Goal: Transaction & Acquisition: Purchase product/service

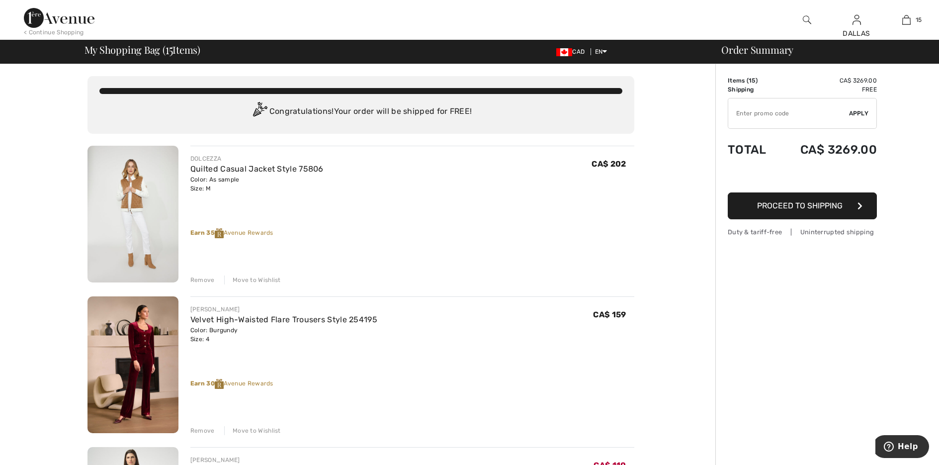
click at [752, 110] on input "TEXT" at bounding box center [788, 113] width 121 height 30
click at [247, 279] on div "Move to Wishlist" at bounding box center [252, 279] width 57 height 9
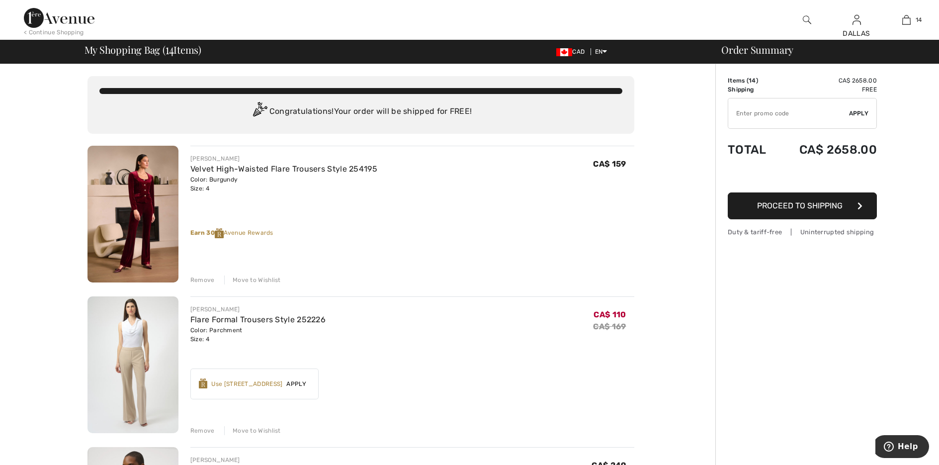
click at [247, 279] on div "Move to Wishlist" at bounding box center [252, 279] width 57 height 9
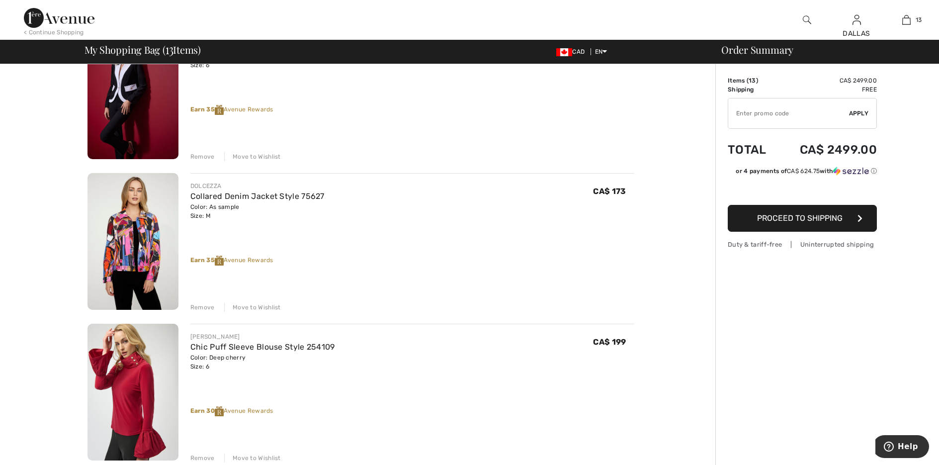
scroll to position [447, 0]
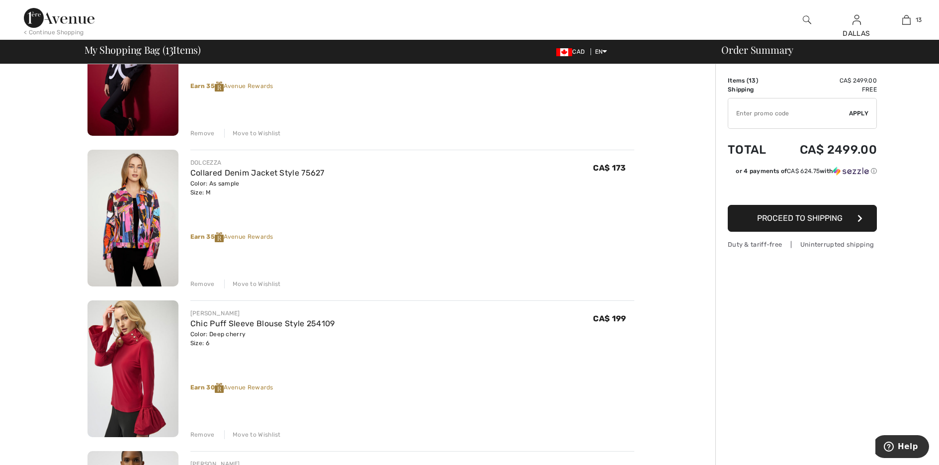
click at [262, 283] on div "Move to Wishlist" at bounding box center [252, 283] width 57 height 9
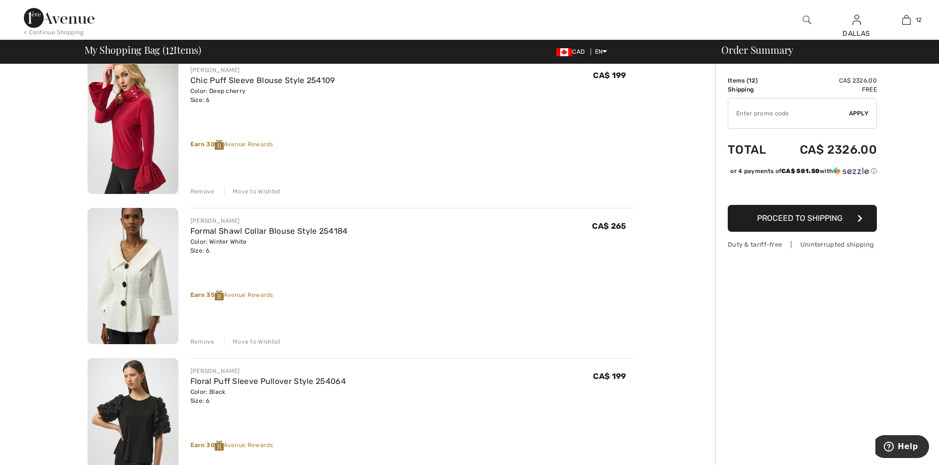
scroll to position [596, 0]
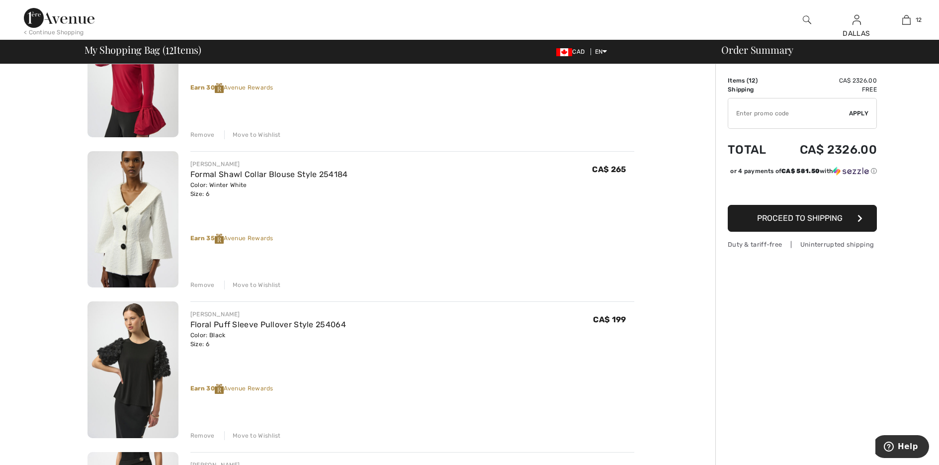
click at [262, 283] on div "Move to Wishlist" at bounding box center [252, 284] width 57 height 9
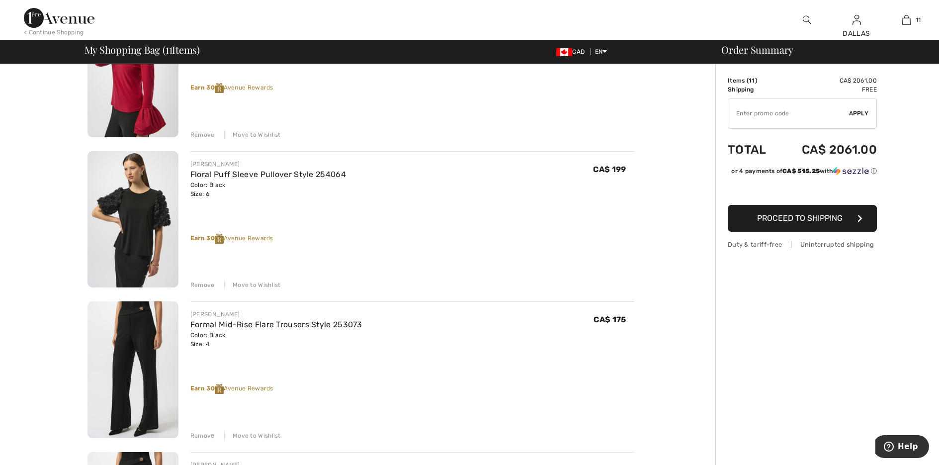
click at [262, 283] on div "Move to Wishlist" at bounding box center [252, 284] width 57 height 9
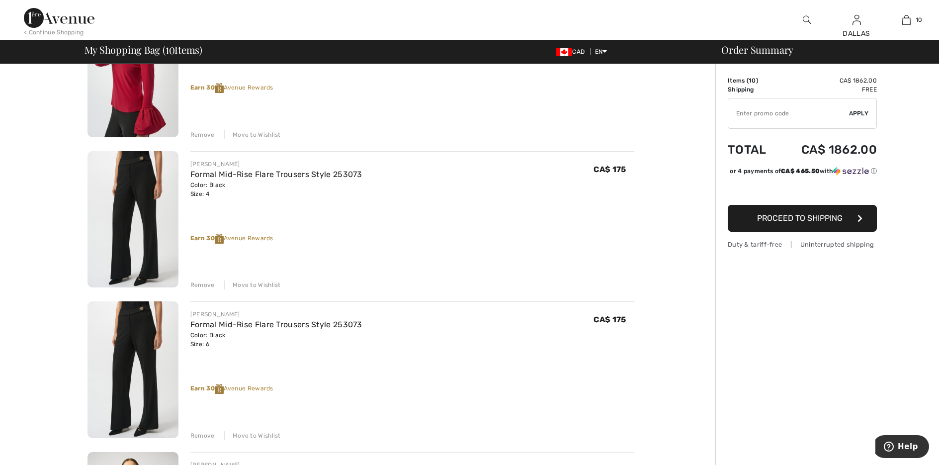
click at [262, 283] on div "Move to Wishlist" at bounding box center [252, 284] width 57 height 9
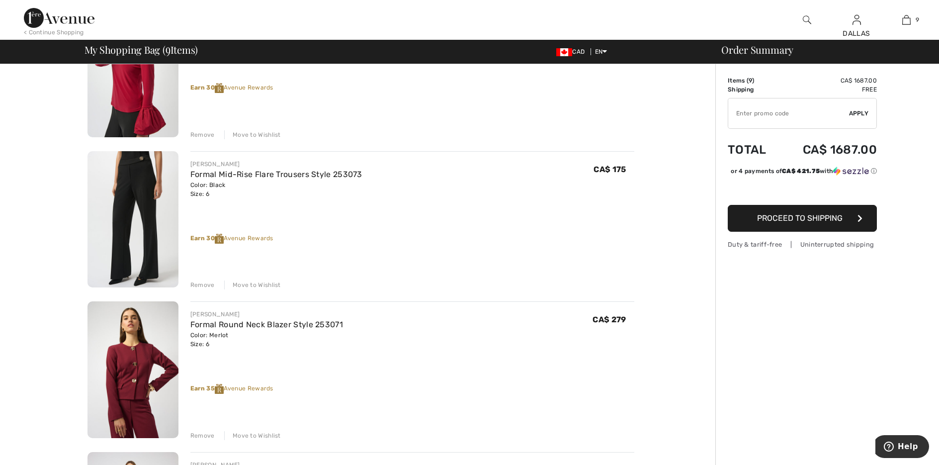
click at [262, 283] on div "Move to Wishlist" at bounding box center [252, 284] width 57 height 9
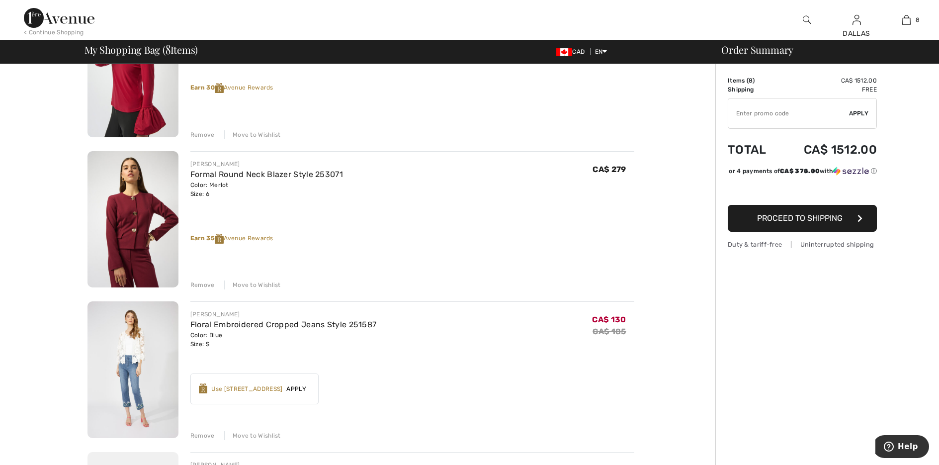
click at [262, 283] on div "Move to Wishlist" at bounding box center [252, 284] width 57 height 9
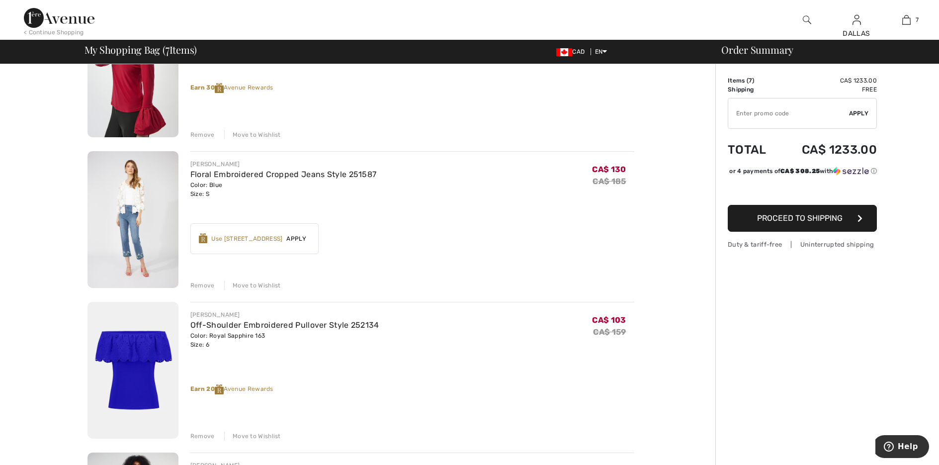
click at [262, 283] on div "Move to Wishlist" at bounding box center [252, 285] width 57 height 9
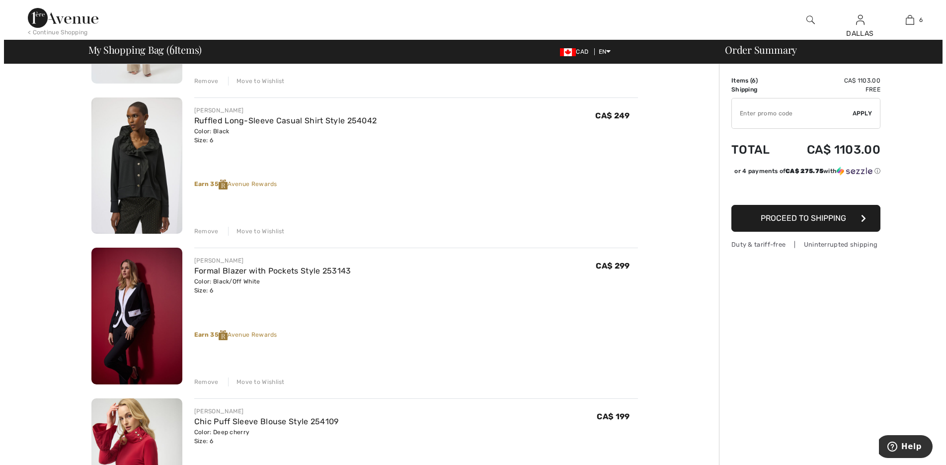
scroll to position [0, 0]
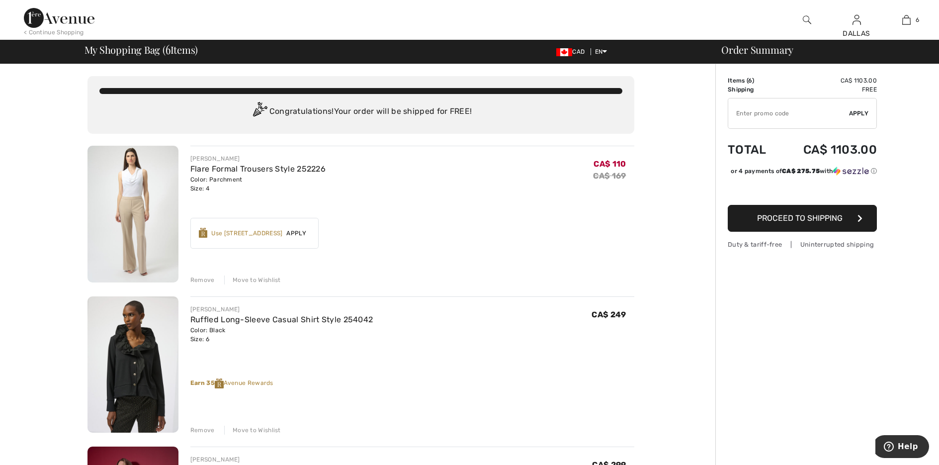
click at [802, 20] on img at bounding box center [806, 20] width 8 height 12
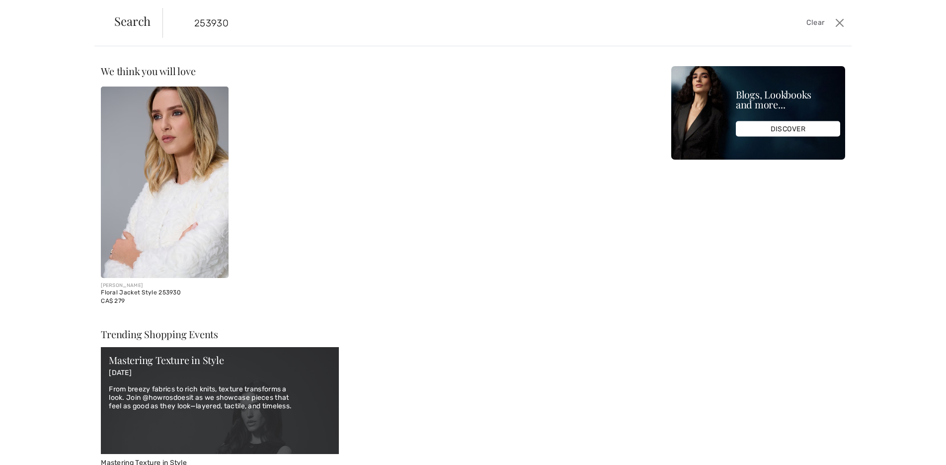
type input "253930"
click at [172, 219] on img at bounding box center [165, 181] width 128 height 191
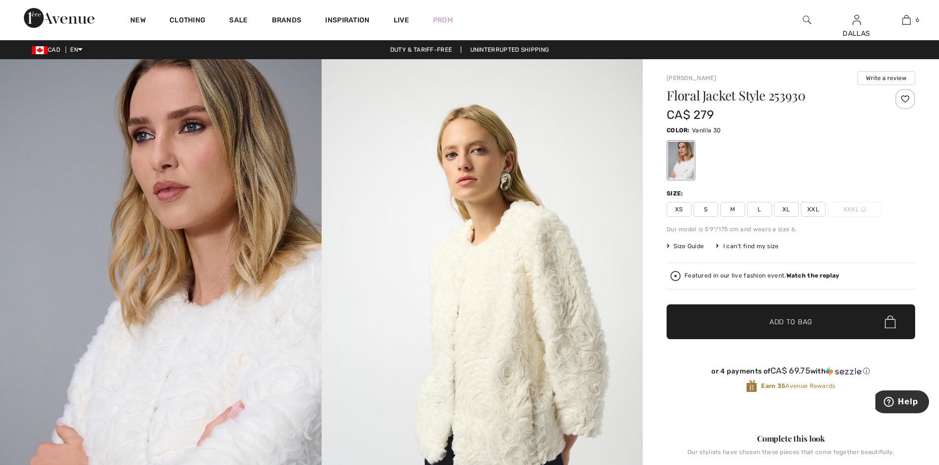
click at [708, 207] on span "S" at bounding box center [705, 209] width 25 height 15
click at [770, 317] on span "Add to Bag" at bounding box center [790, 321] width 43 height 10
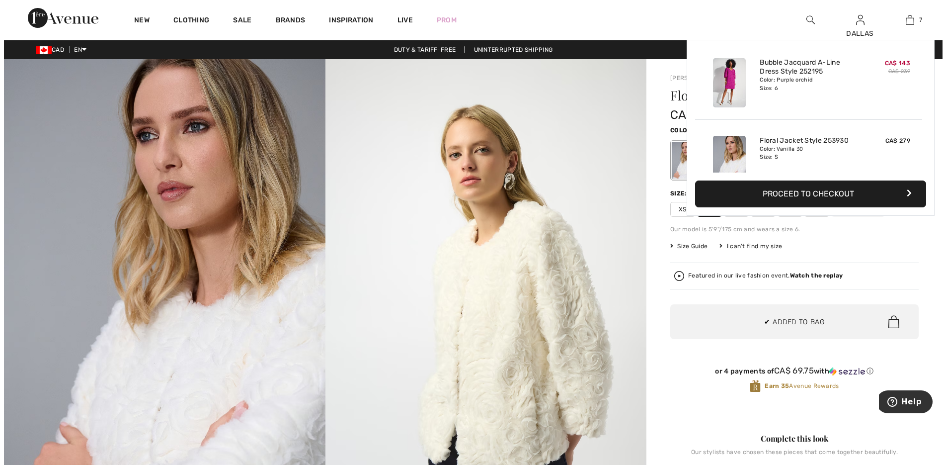
scroll to position [418, 0]
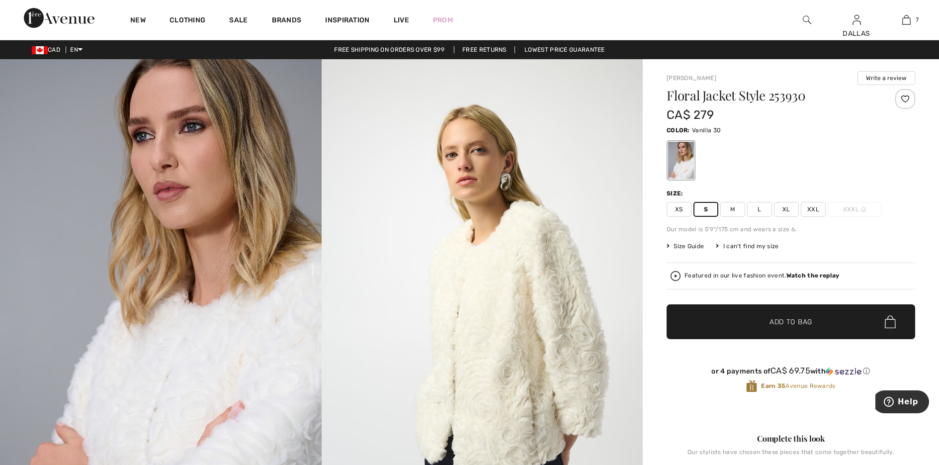
click at [806, 18] on img at bounding box center [806, 20] width 8 height 12
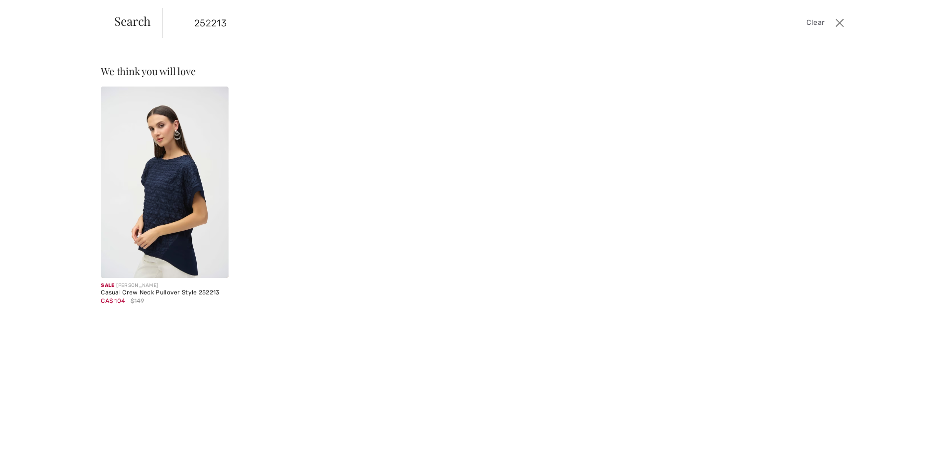
type input "252213"
click at [161, 219] on img at bounding box center [165, 181] width 128 height 191
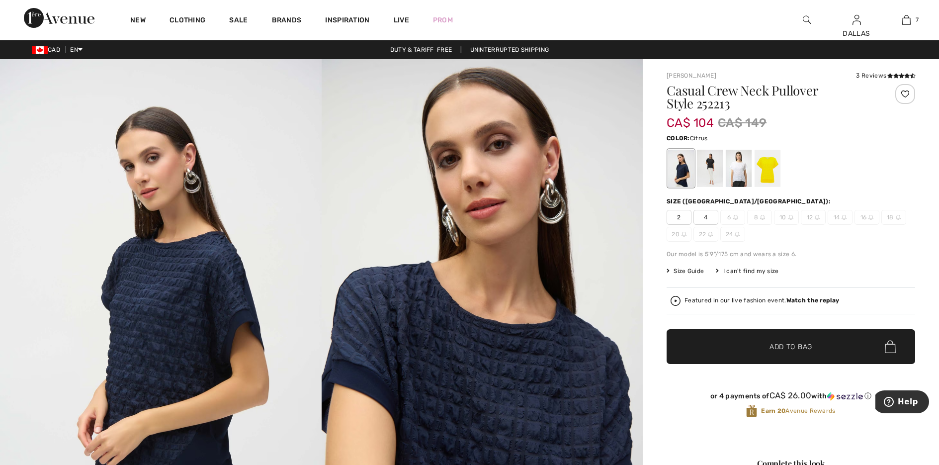
click at [766, 167] on div at bounding box center [767, 168] width 26 height 37
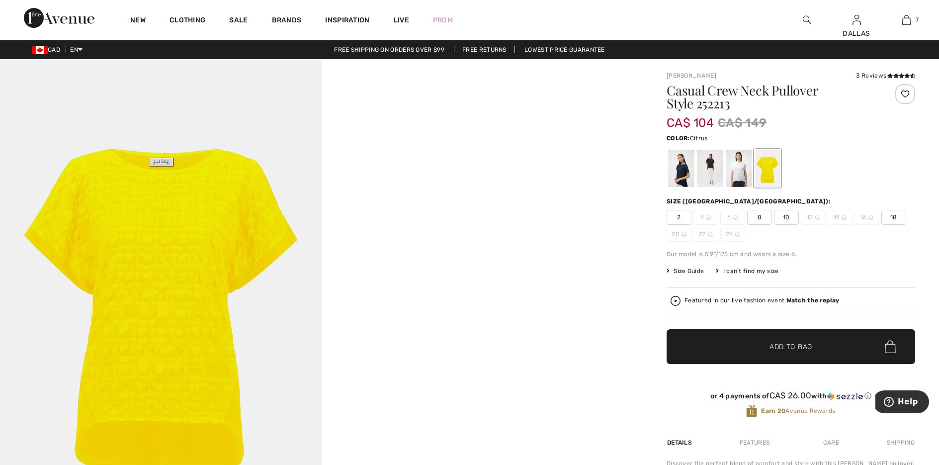
click at [804, 19] on img at bounding box center [806, 20] width 8 height 12
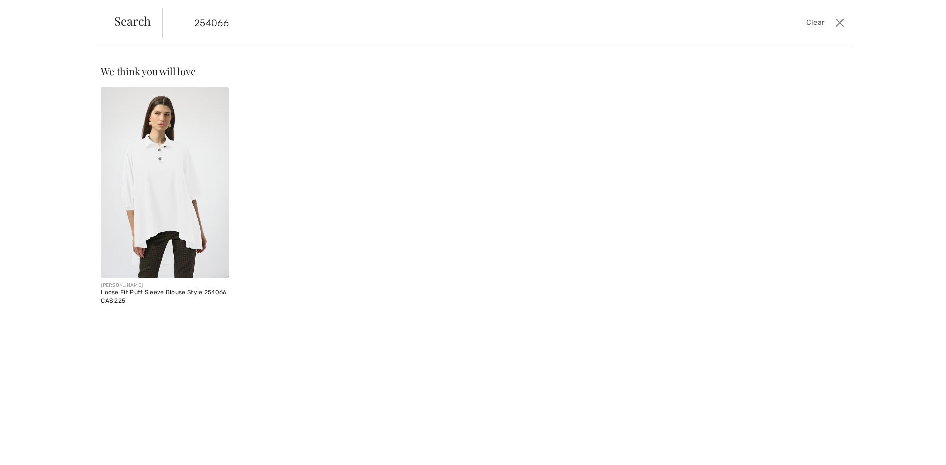
type input "254066"
click at [167, 198] on img at bounding box center [165, 181] width 128 height 191
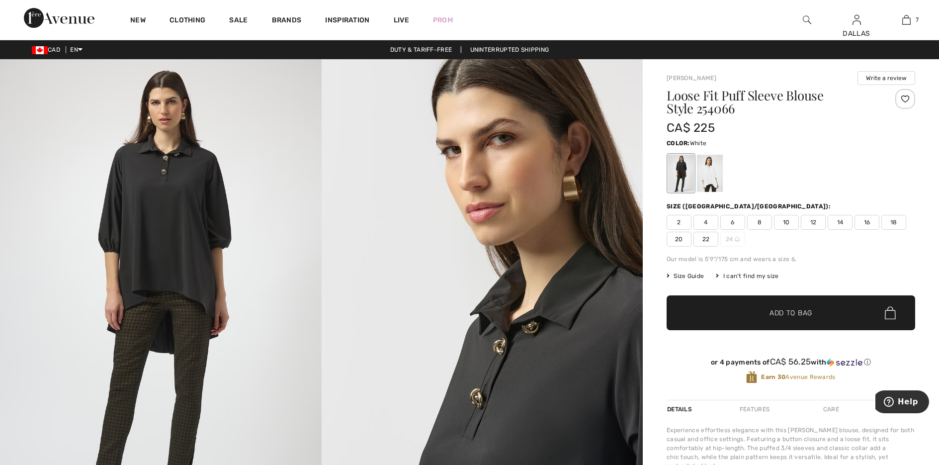
click at [713, 169] on div at bounding box center [710, 173] width 26 height 37
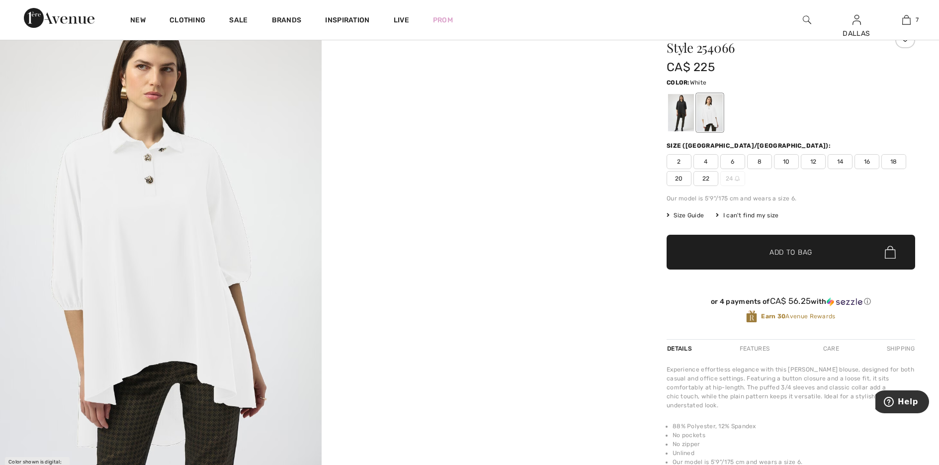
scroll to position [50, 0]
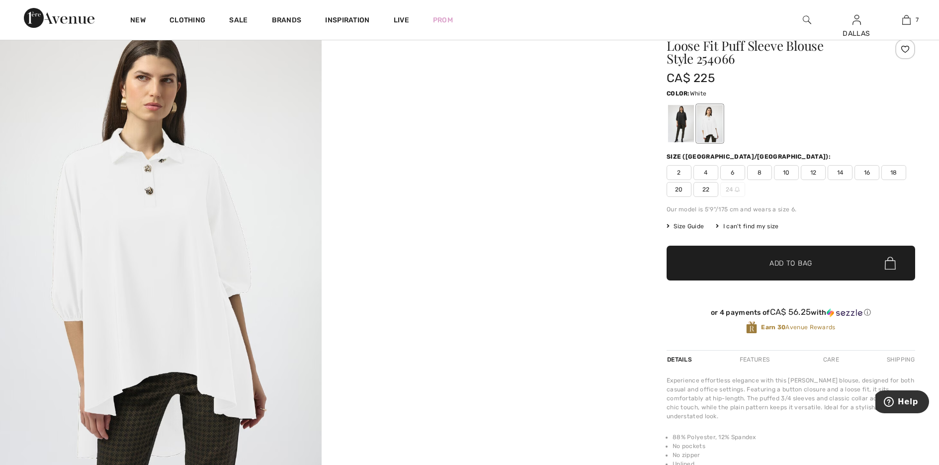
click at [714, 123] on div at bounding box center [710, 123] width 26 height 37
click at [737, 173] on span "6" at bounding box center [732, 172] width 25 height 15
click at [787, 258] on span "Add to Bag" at bounding box center [790, 263] width 43 height 10
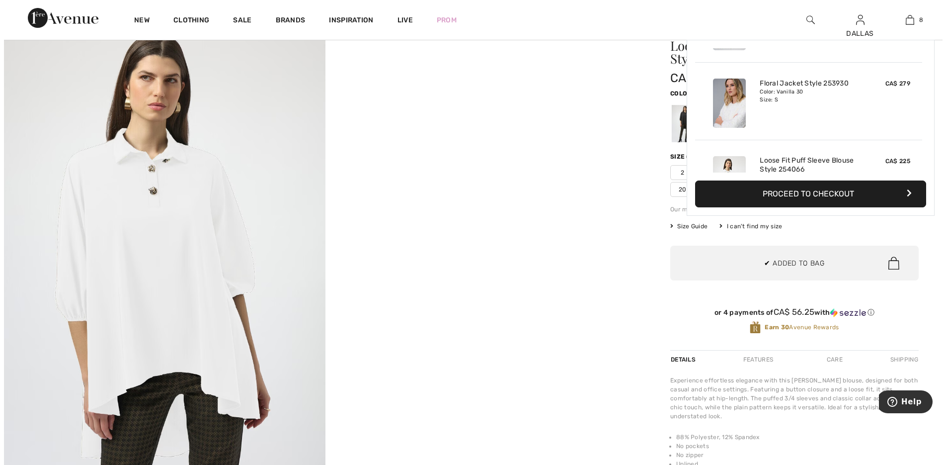
scroll to position [496, 0]
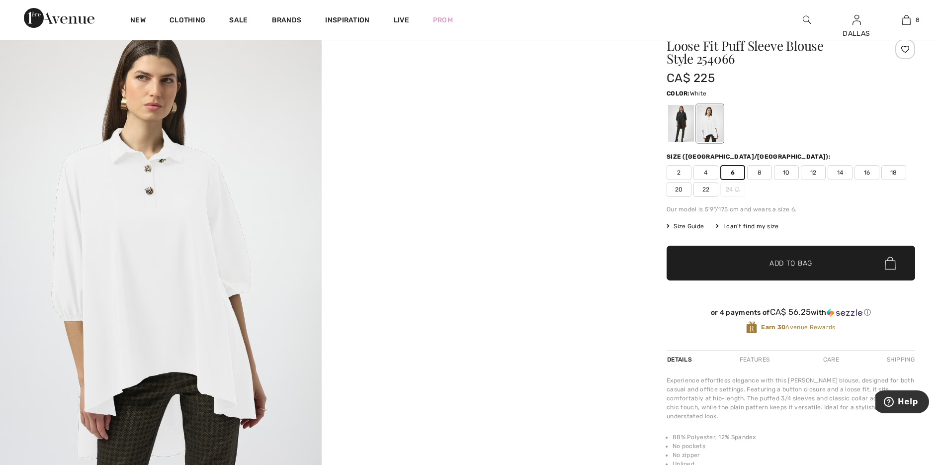
click at [806, 16] on img at bounding box center [806, 20] width 8 height 12
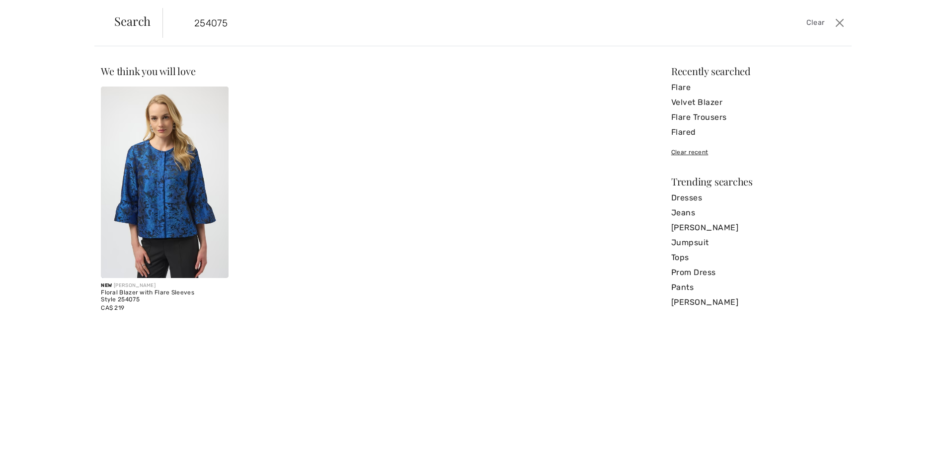
type input "254075"
drag, startPoint x: 176, startPoint y: 206, endPoint x: 181, endPoint y: 209, distance: 6.5
click at [176, 206] on img at bounding box center [165, 181] width 128 height 191
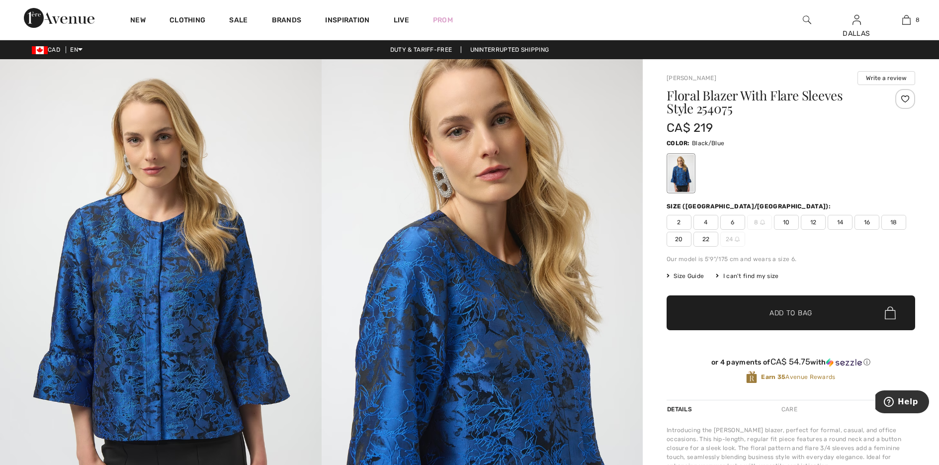
click at [734, 223] on span "6" at bounding box center [732, 222] width 25 height 15
click at [776, 313] on span "Add to Bag" at bounding box center [790, 313] width 43 height 10
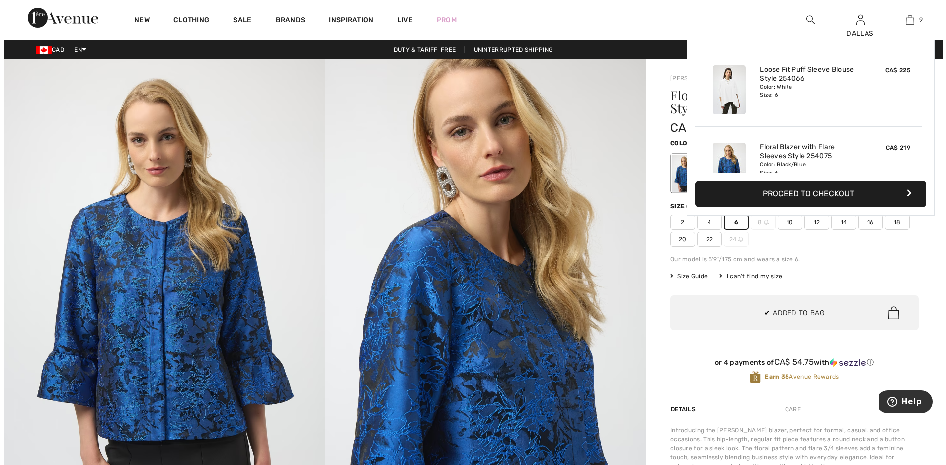
scroll to position [569, 0]
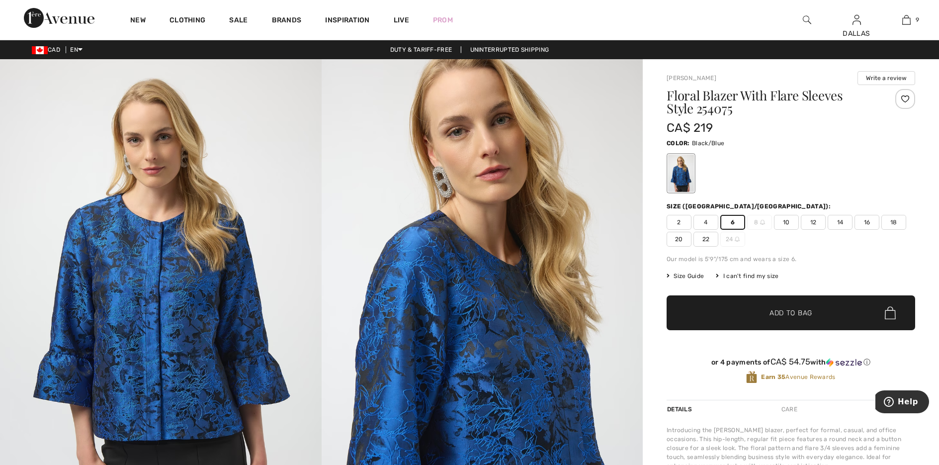
click at [803, 21] on img at bounding box center [806, 20] width 8 height 12
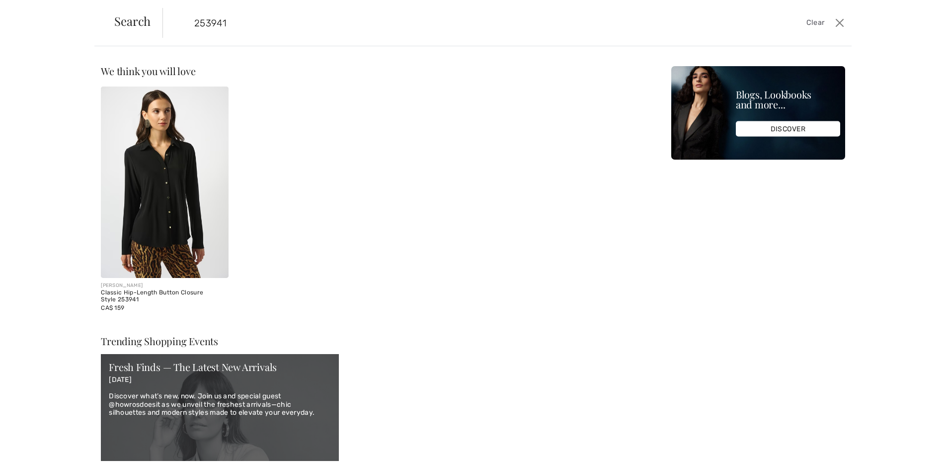
type input "253941"
click at [160, 229] on img at bounding box center [165, 181] width 128 height 191
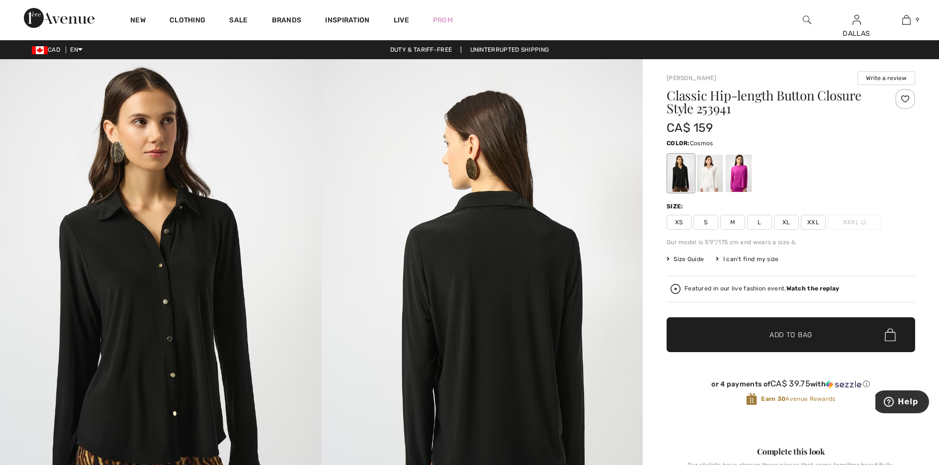
click at [739, 177] on div at bounding box center [738, 173] width 26 height 37
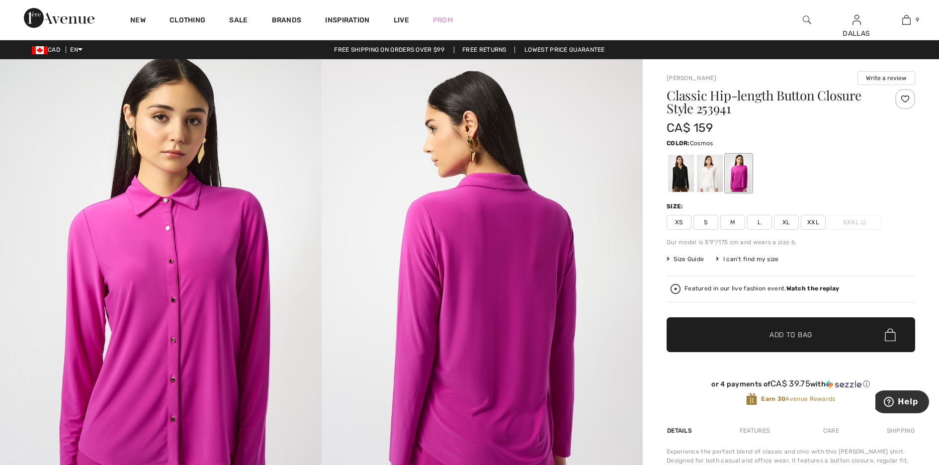
click at [692, 257] on span "Size Guide" at bounding box center [684, 258] width 37 height 9
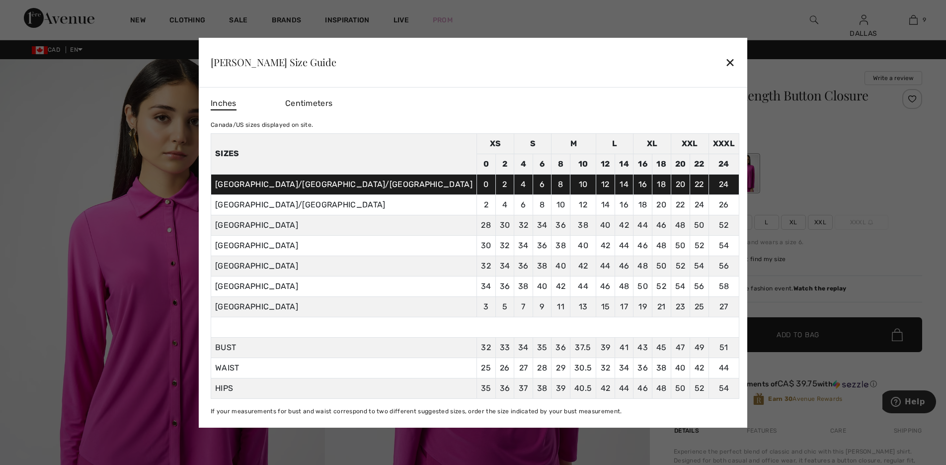
click at [725, 62] on div "✕" at bounding box center [730, 62] width 10 height 21
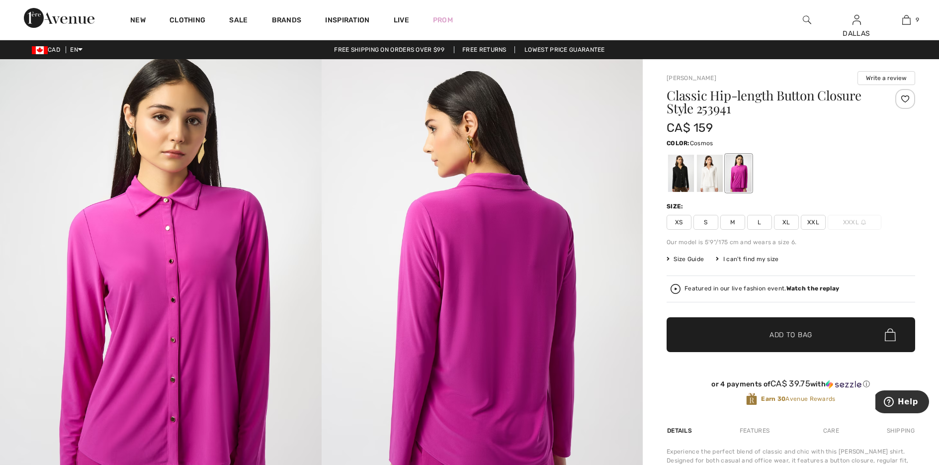
click at [706, 216] on span "S" at bounding box center [705, 222] width 25 height 15
click at [726, 217] on span "M" at bounding box center [732, 222] width 25 height 15
click at [775, 326] on span "✔ Added to Bag Add to Bag" at bounding box center [790, 334] width 248 height 35
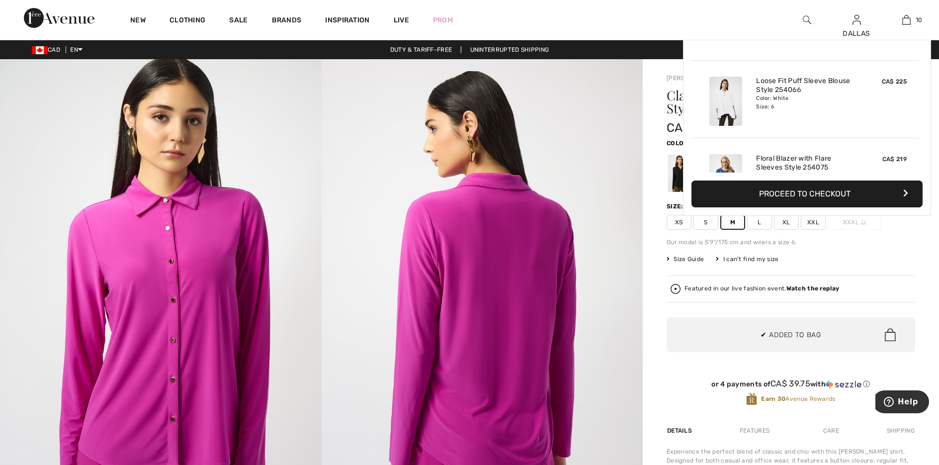
scroll to position [651, 0]
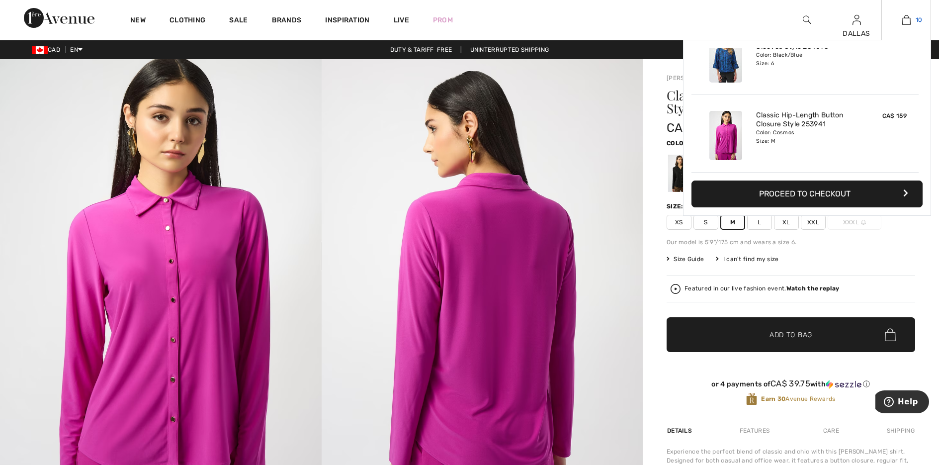
click at [907, 18] on img at bounding box center [906, 20] width 8 height 12
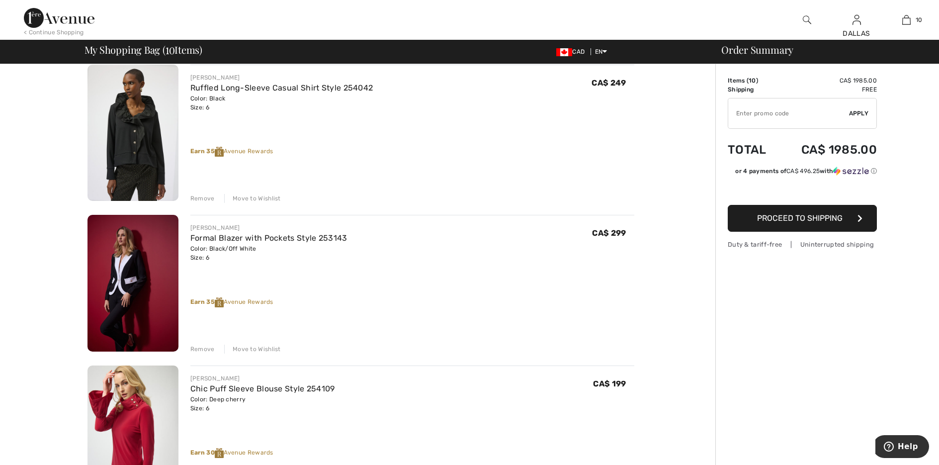
scroll to position [298, 0]
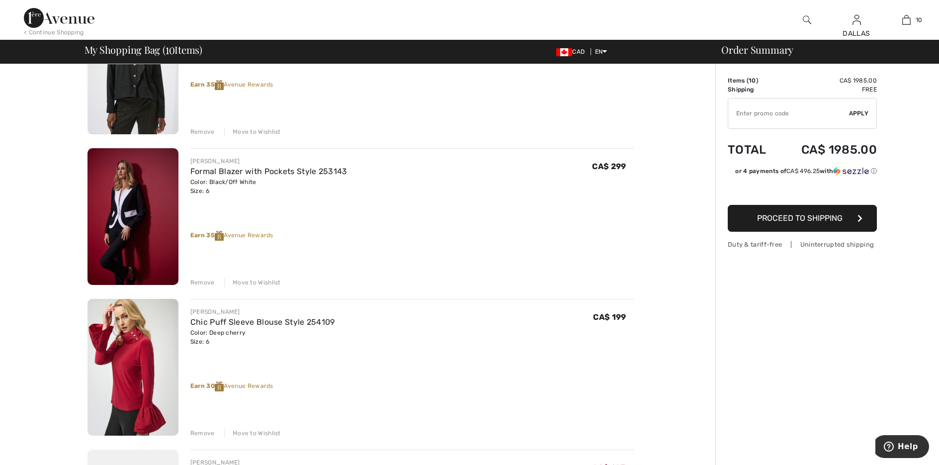
click at [256, 278] on div "Move to Wishlist" at bounding box center [252, 282] width 57 height 9
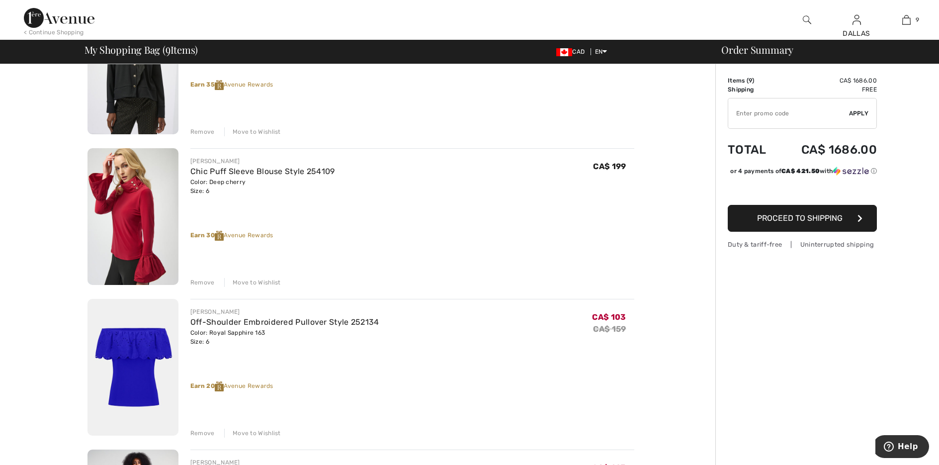
click at [261, 235] on div "Earn 30 Avenue Rewards" at bounding box center [412, 236] width 444 height 10
click at [260, 283] on div "Move to Wishlist" at bounding box center [252, 282] width 57 height 9
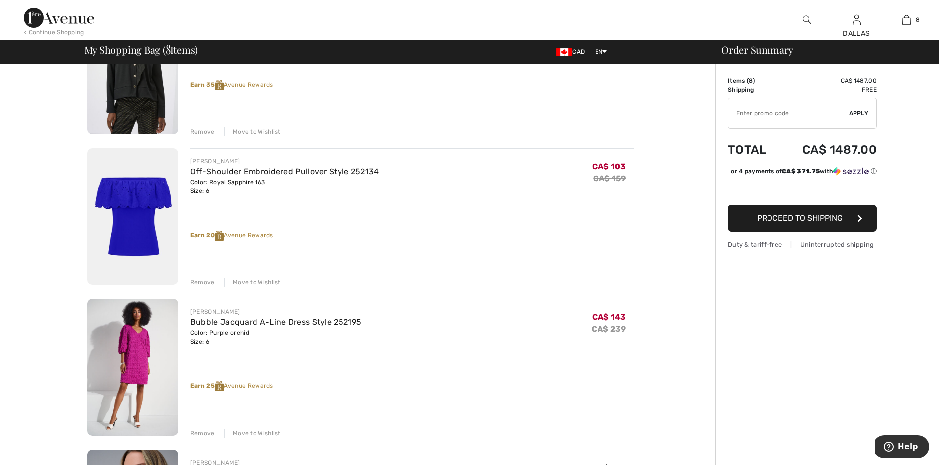
click at [255, 281] on div "Move to Wishlist" at bounding box center [252, 282] width 57 height 9
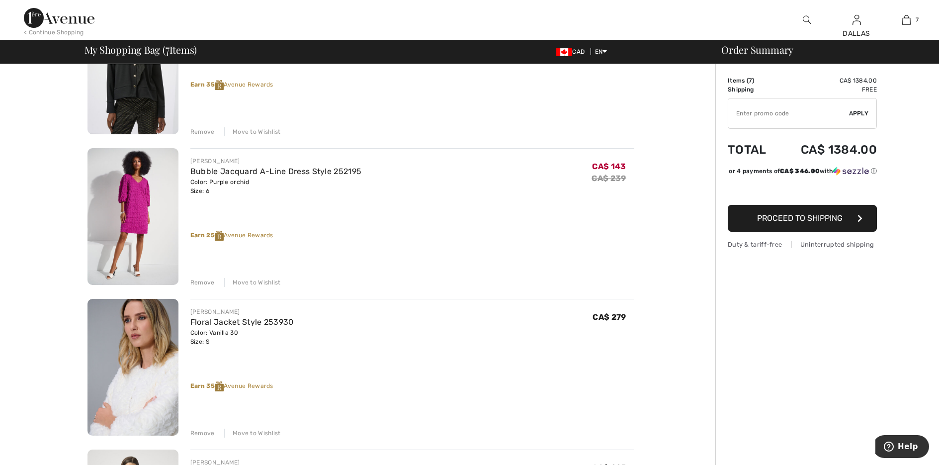
click at [250, 283] on div "Move to Wishlist" at bounding box center [252, 282] width 57 height 9
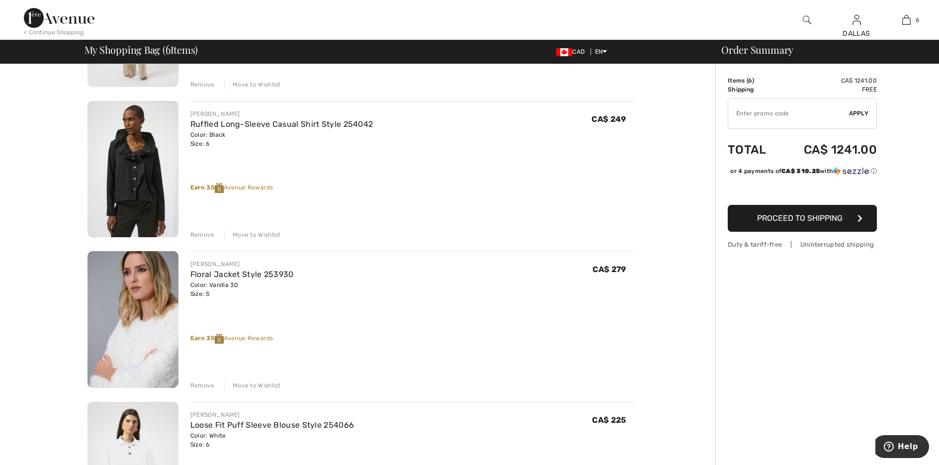
scroll to position [248, 0]
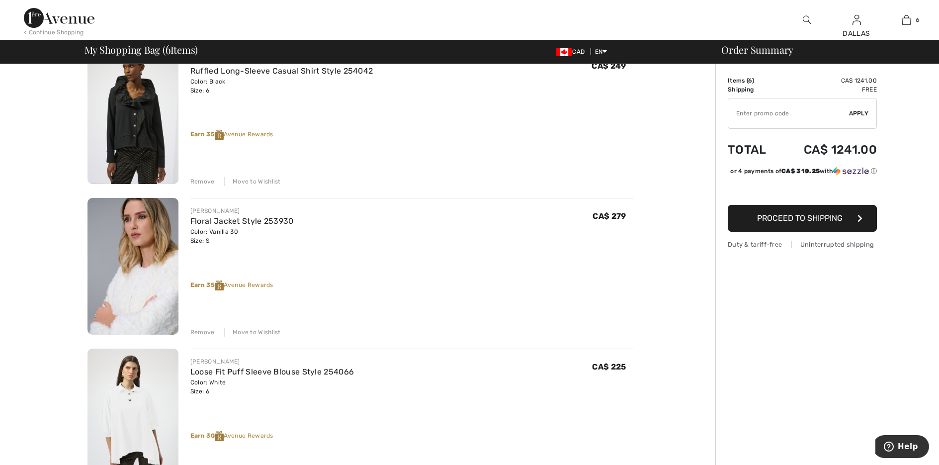
click at [250, 331] on div "Move to Wishlist" at bounding box center [252, 331] width 57 height 9
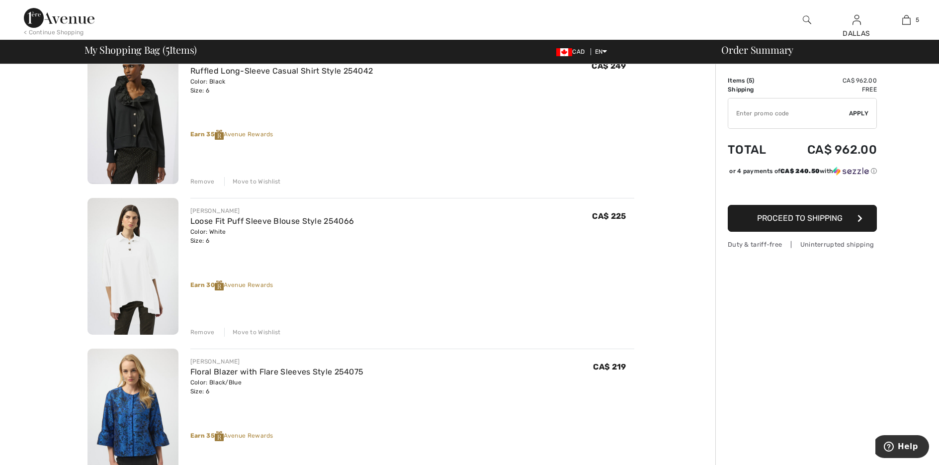
click at [250, 331] on div "Move to Wishlist" at bounding box center [252, 331] width 57 height 9
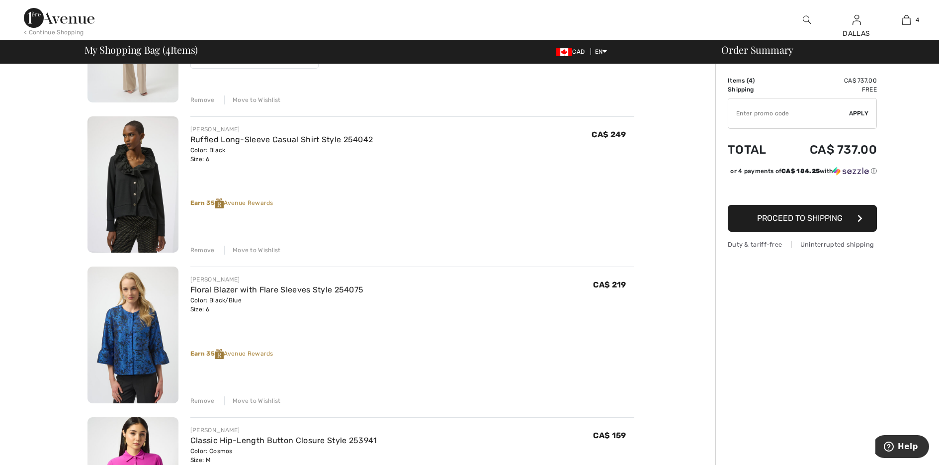
scroll to position [199, 0]
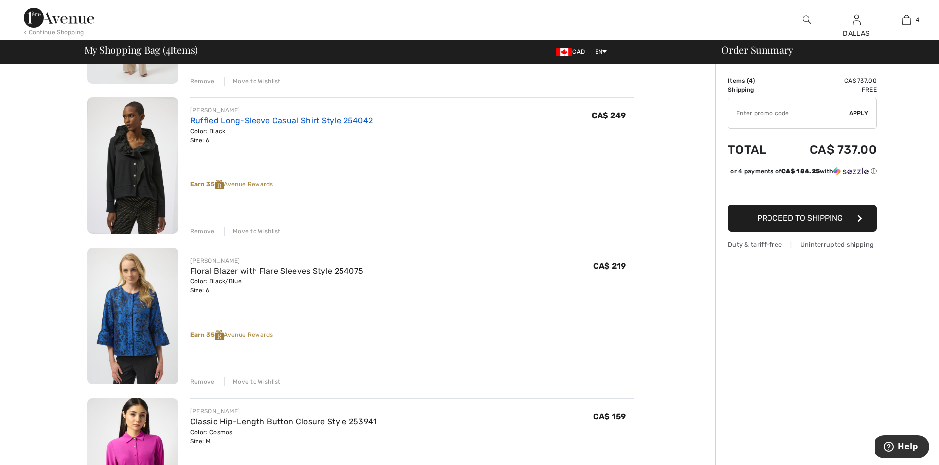
click at [240, 122] on link "Ruffled Long-Sleeve Casual Shirt Style 254042" at bounding box center [281, 120] width 183 height 9
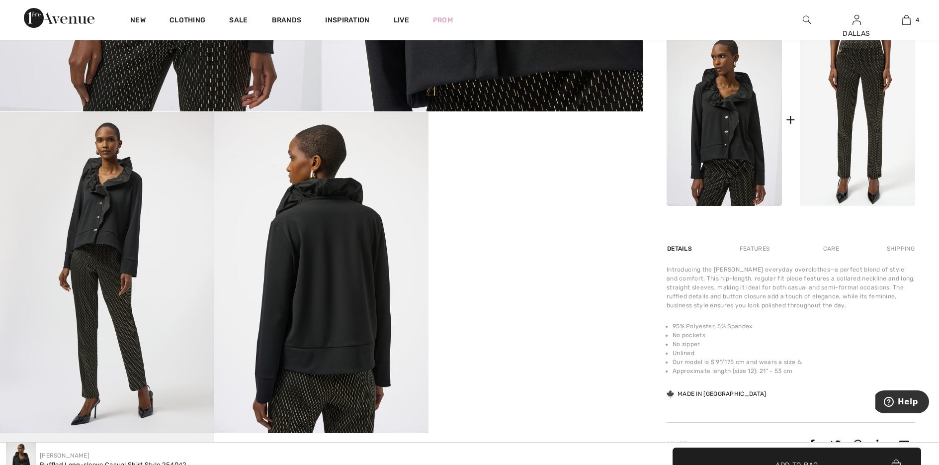
scroll to position [447, 0]
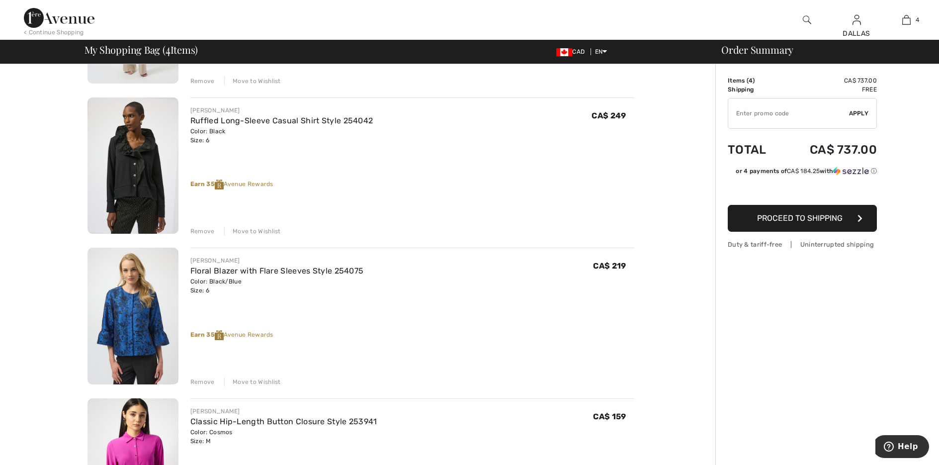
click at [251, 229] on div "Move to Wishlist" at bounding box center [252, 231] width 57 height 9
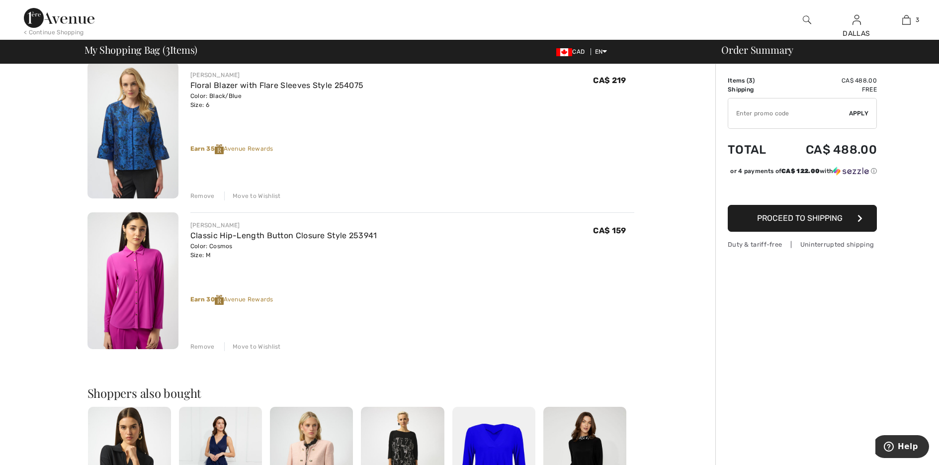
scroll to position [235, 0]
click at [251, 343] on div "Move to Wishlist" at bounding box center [252, 345] width 57 height 9
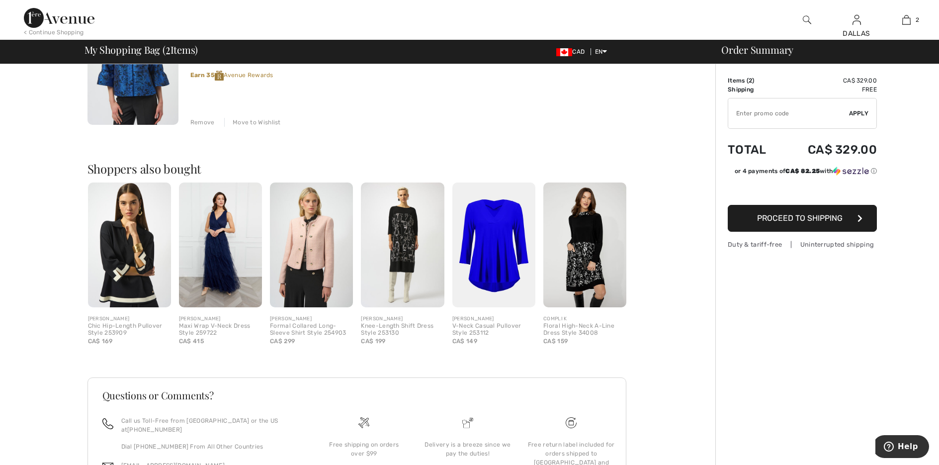
scroll to position [348, 0]
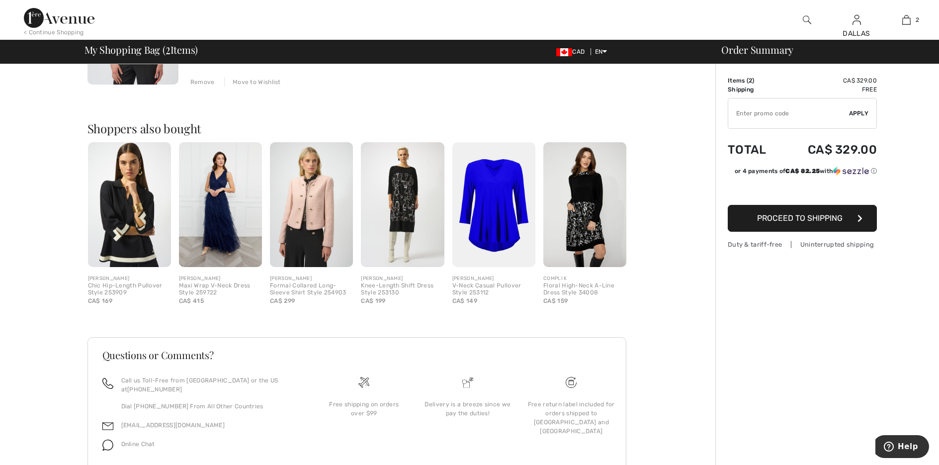
click at [124, 245] on img at bounding box center [129, 204] width 83 height 125
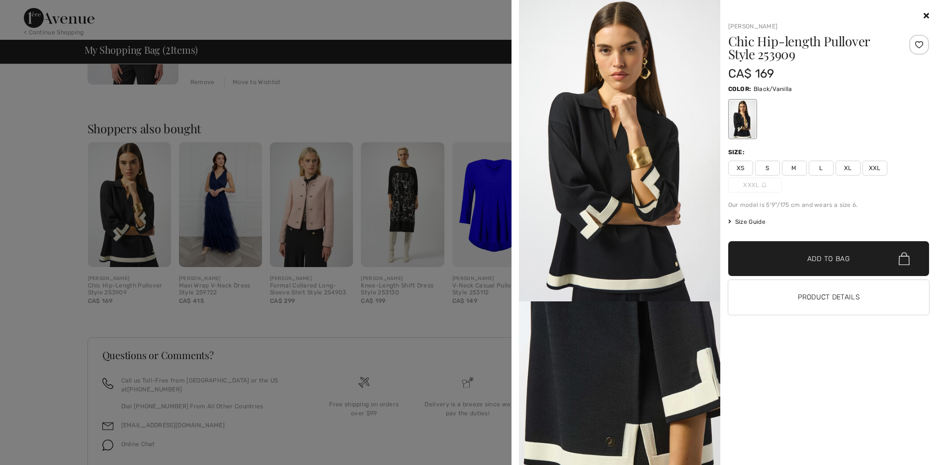
click at [747, 124] on div at bounding box center [742, 118] width 26 height 37
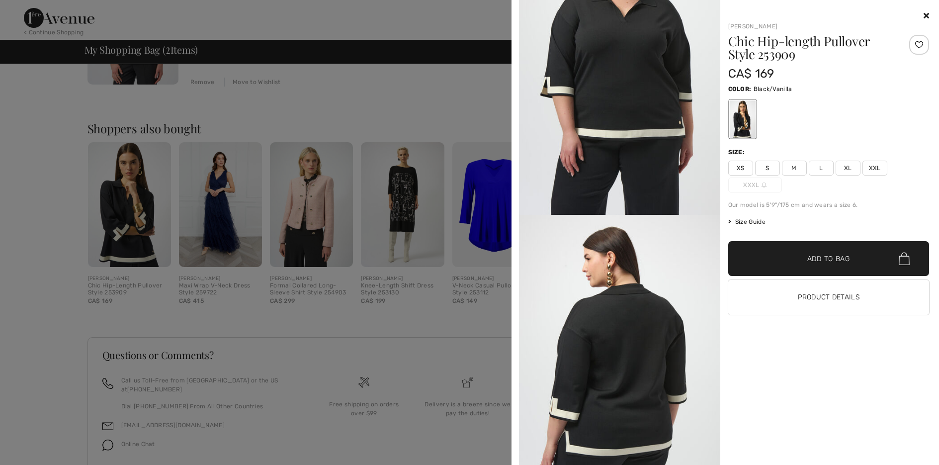
scroll to position [1093, 0]
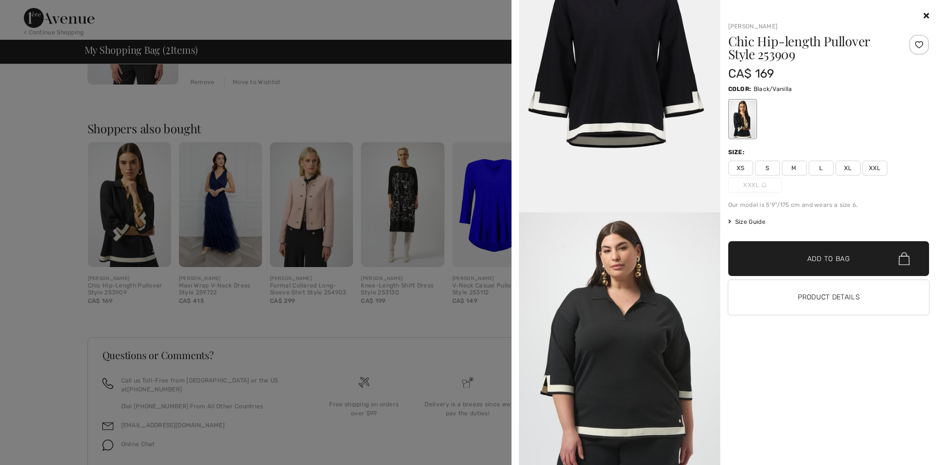
click at [460, 95] on div at bounding box center [469, 232] width 939 height 465
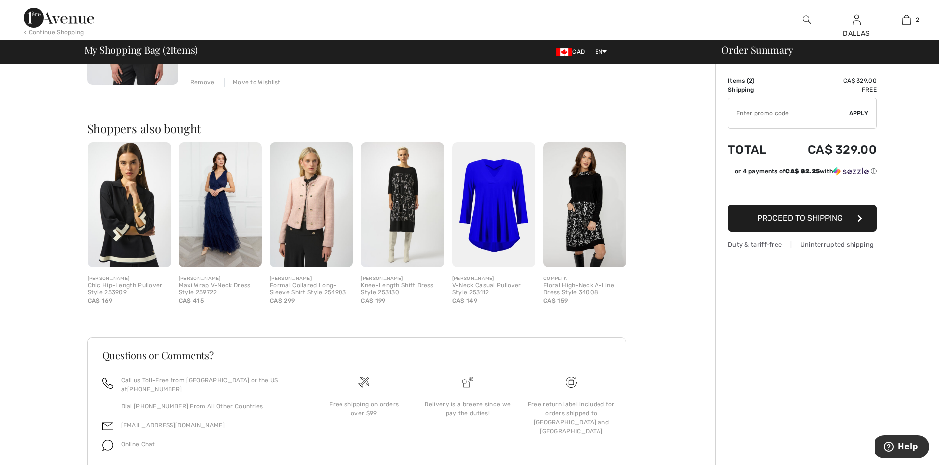
click at [815, 216] on span "Proceed to Shipping" at bounding box center [799, 217] width 85 height 9
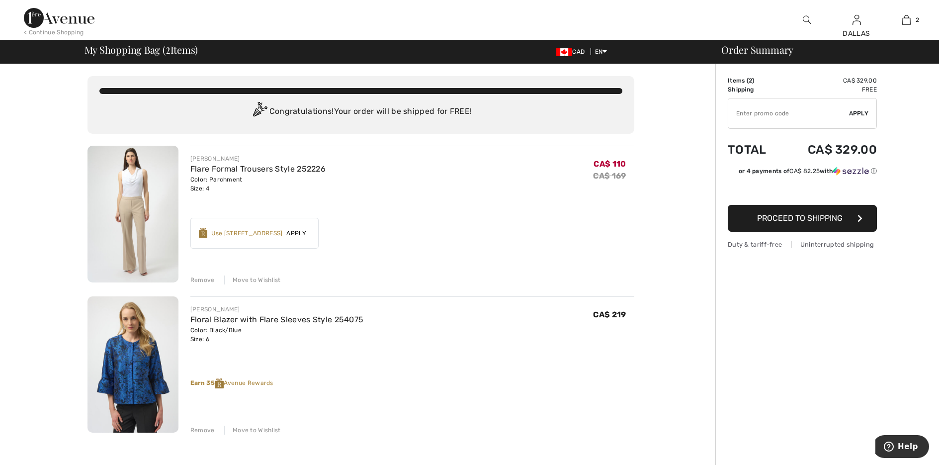
click at [806, 20] on img at bounding box center [806, 20] width 8 height 12
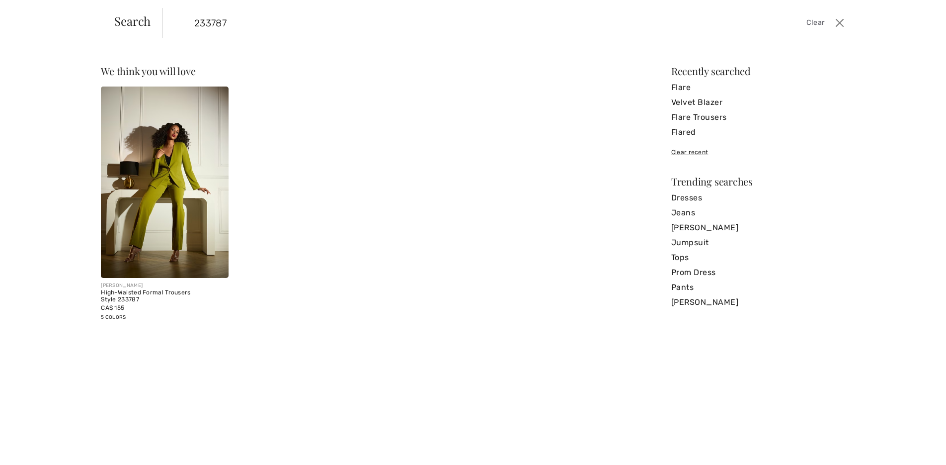
type input "233787"
click at [185, 233] on img at bounding box center [165, 181] width 128 height 191
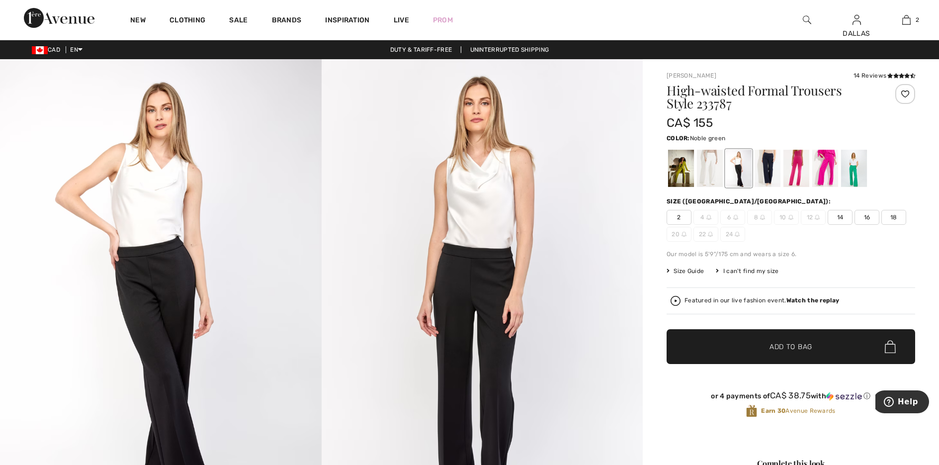
click at [856, 172] on div at bounding box center [854, 168] width 26 height 37
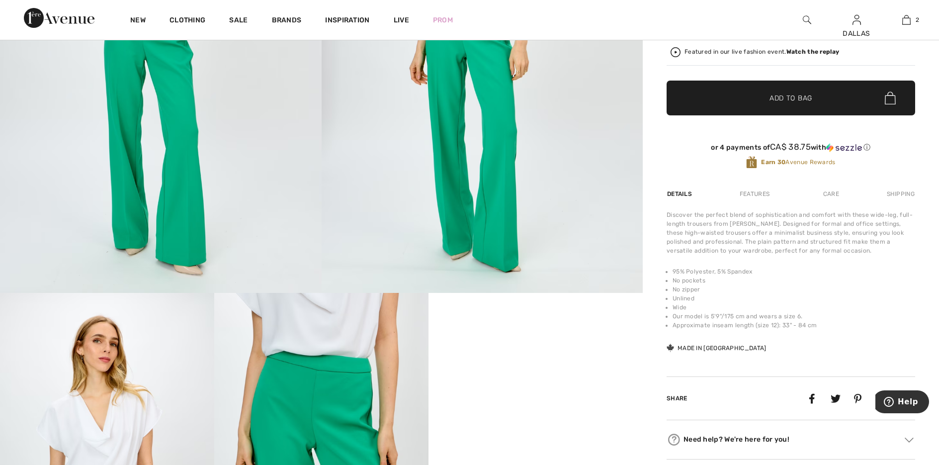
scroll to position [50, 0]
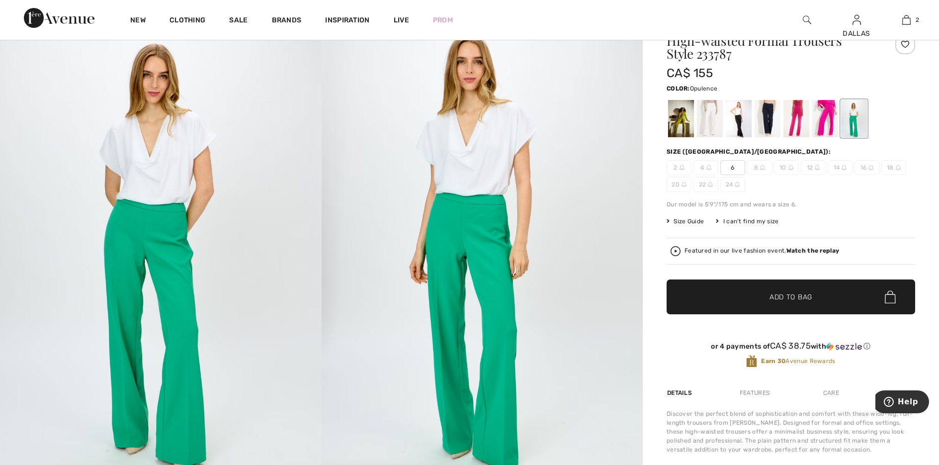
click at [832, 111] on div at bounding box center [825, 118] width 26 height 37
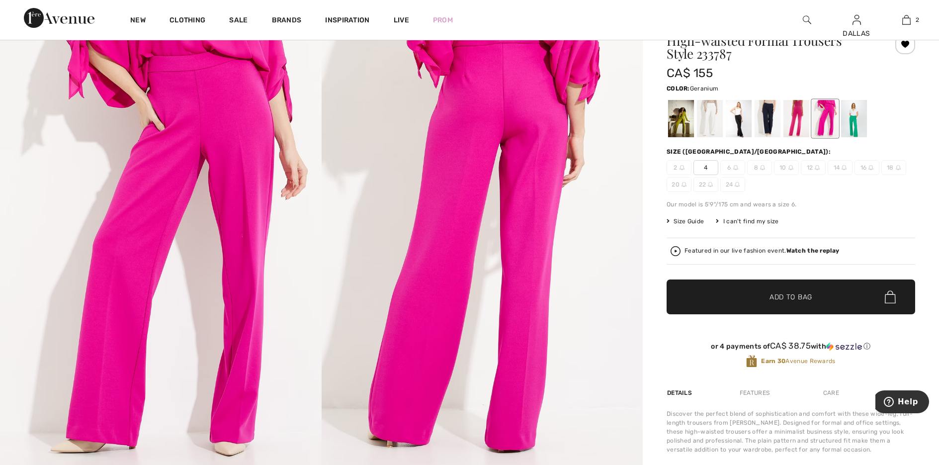
click at [801, 117] on div at bounding box center [796, 118] width 26 height 37
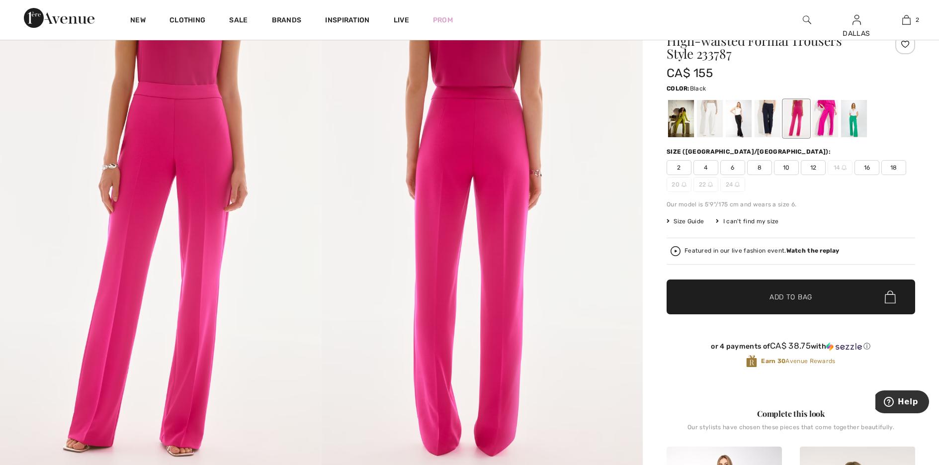
click at [741, 118] on div at bounding box center [738, 118] width 26 height 37
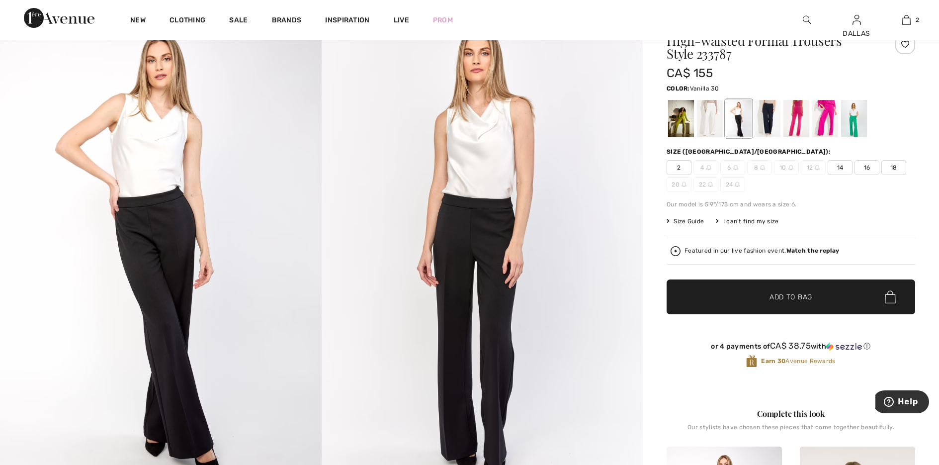
click at [718, 121] on div at bounding box center [710, 118] width 26 height 37
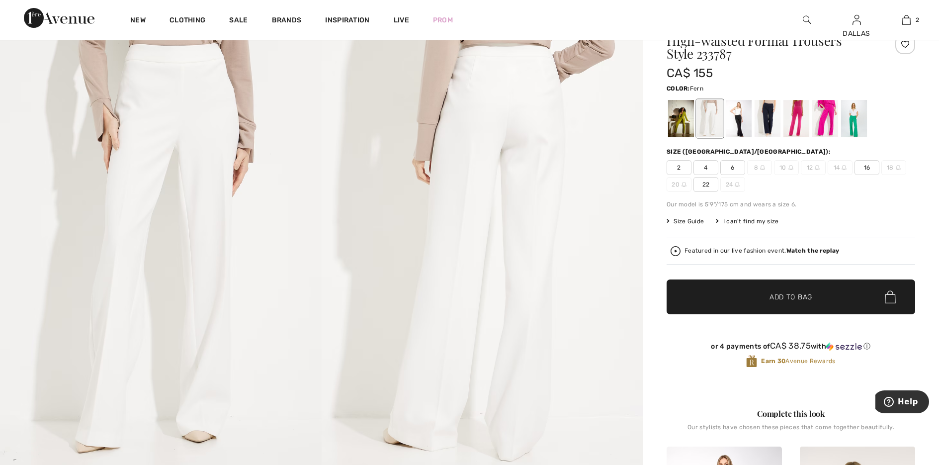
click at [687, 119] on div at bounding box center [681, 118] width 26 height 37
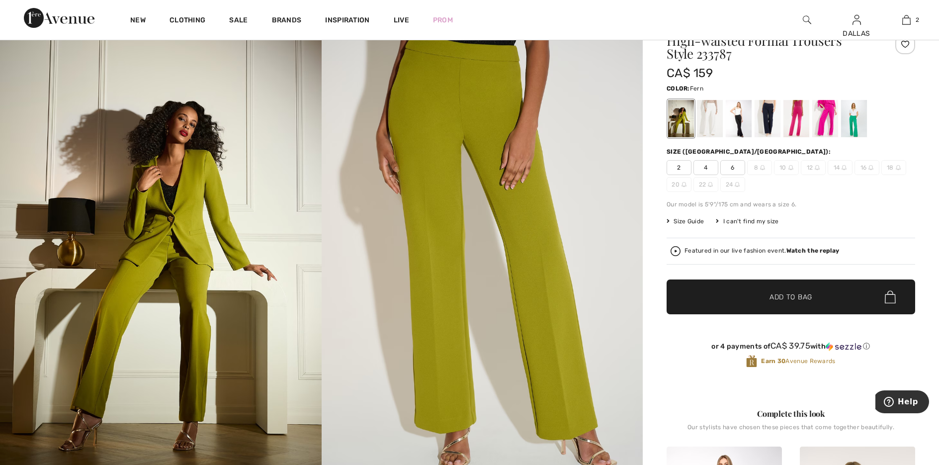
click at [701, 168] on span "4" at bounding box center [705, 167] width 25 height 15
click at [707, 125] on div at bounding box center [710, 118] width 26 height 37
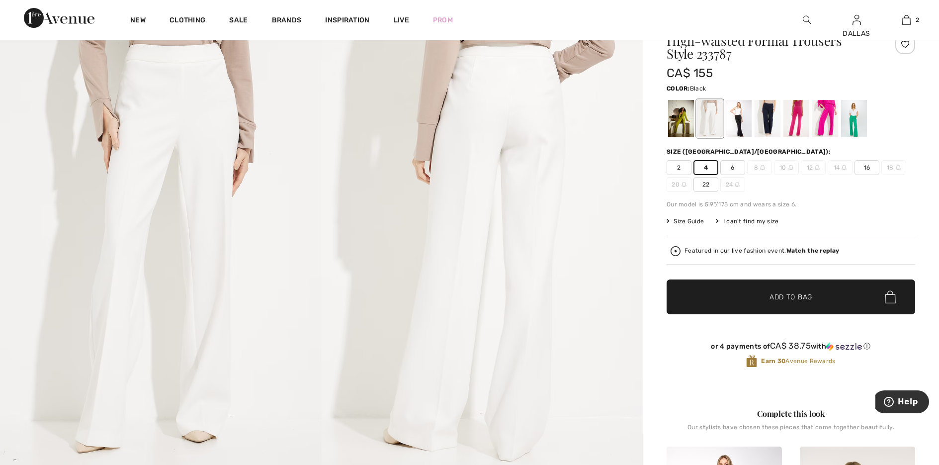
click at [738, 127] on div at bounding box center [738, 118] width 26 height 37
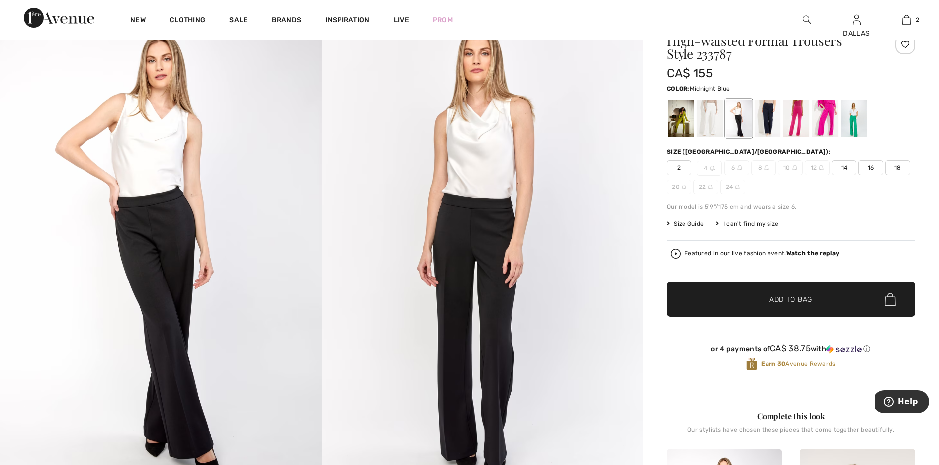
click at [770, 126] on div at bounding box center [767, 118] width 26 height 37
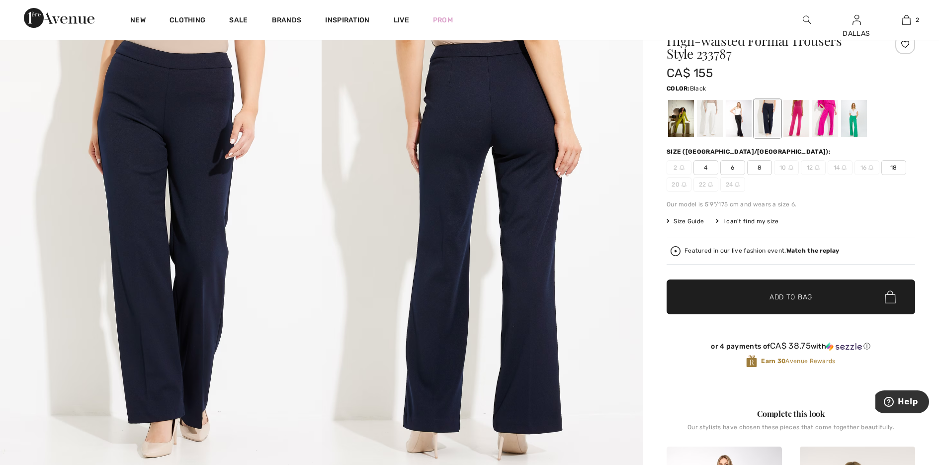
click at [730, 121] on div at bounding box center [738, 118] width 26 height 37
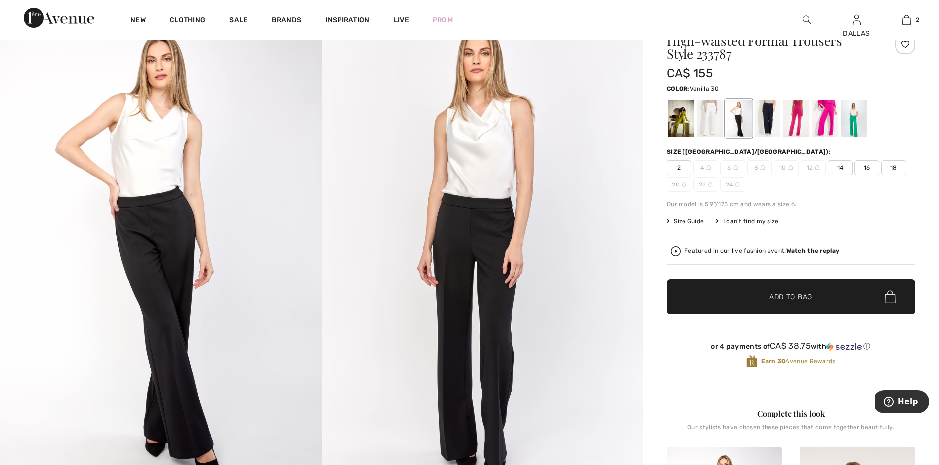
click at [711, 120] on div at bounding box center [710, 118] width 26 height 37
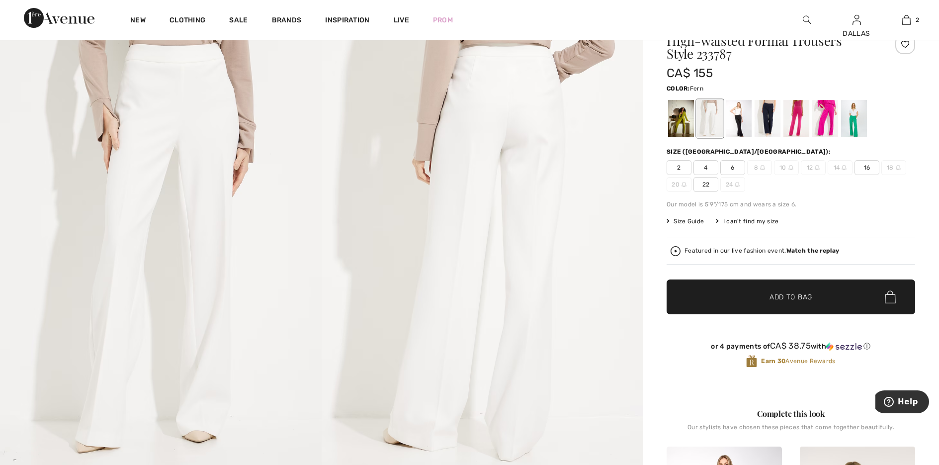
click at [680, 124] on div at bounding box center [681, 118] width 26 height 37
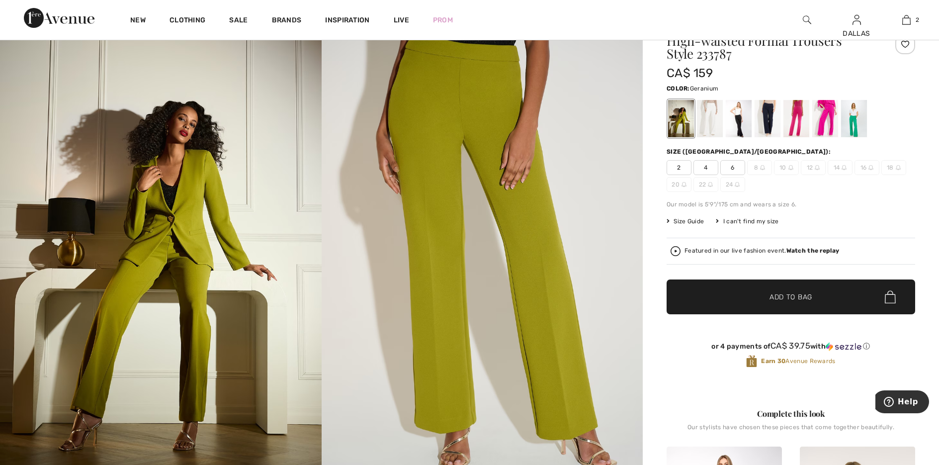
click at [789, 120] on div at bounding box center [796, 118] width 26 height 37
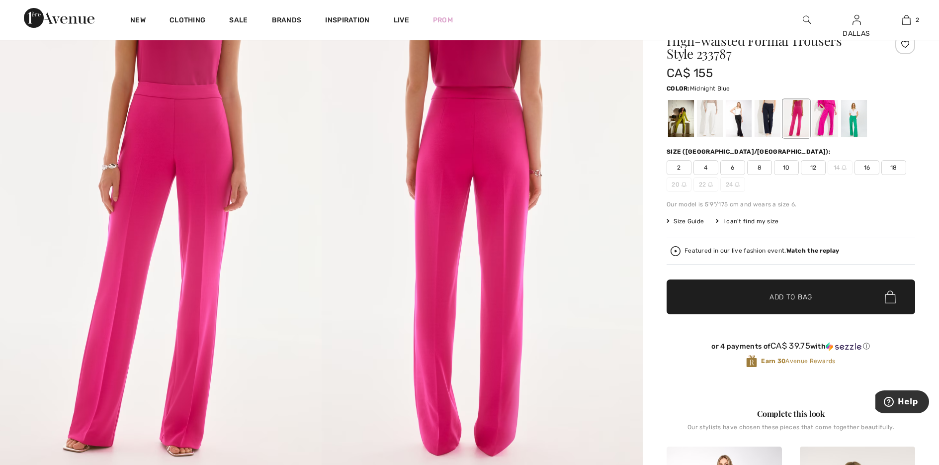
click at [771, 118] on div at bounding box center [767, 118] width 26 height 37
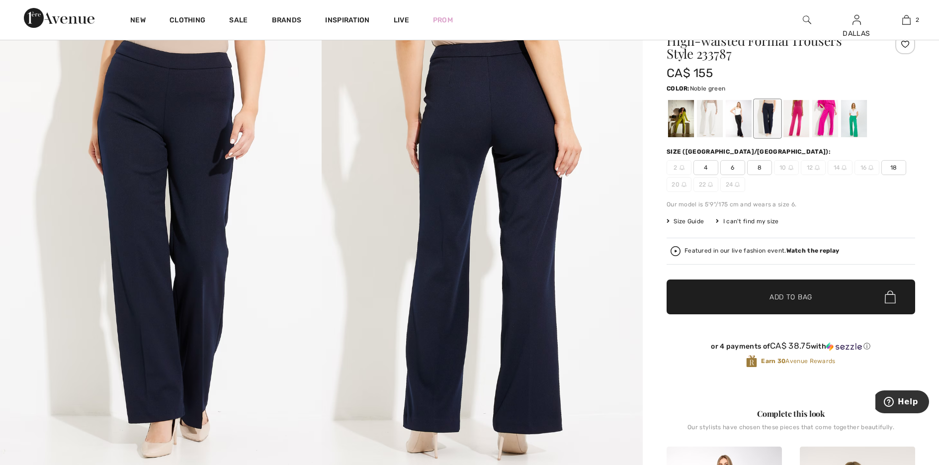
click at [857, 114] on div at bounding box center [854, 118] width 26 height 37
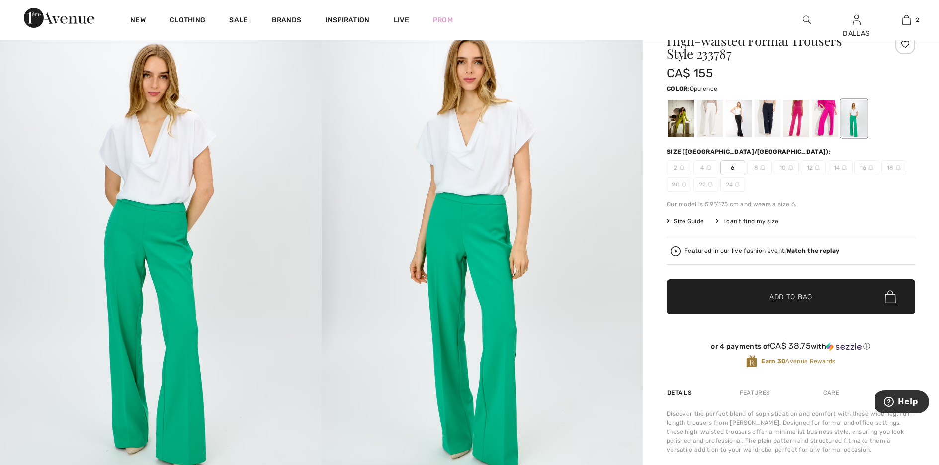
click at [828, 110] on div at bounding box center [825, 118] width 26 height 37
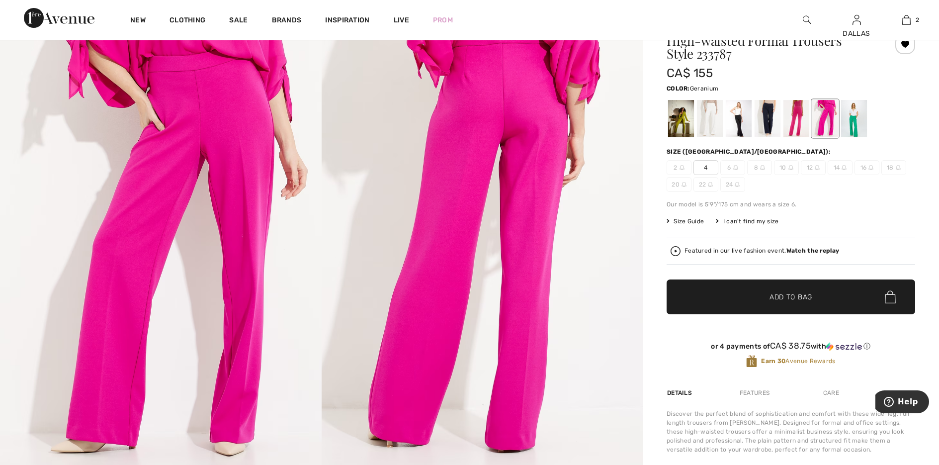
click at [798, 118] on div at bounding box center [796, 118] width 26 height 37
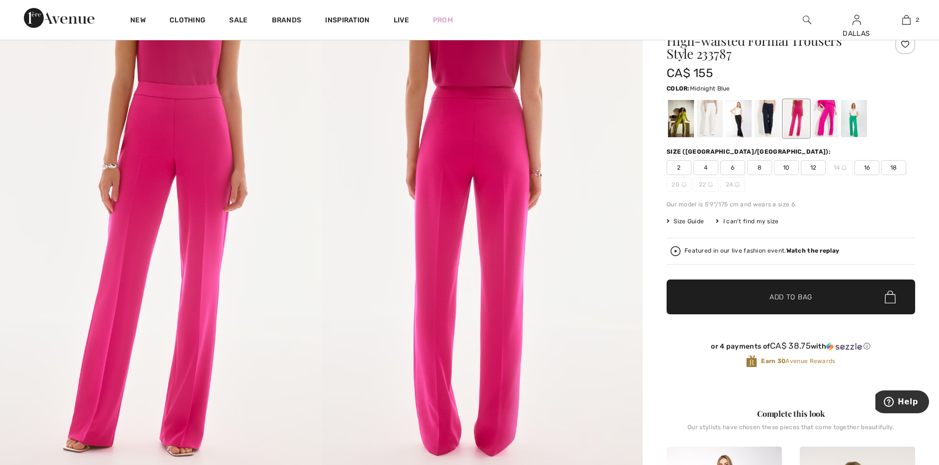
click at [773, 119] on div at bounding box center [767, 118] width 26 height 37
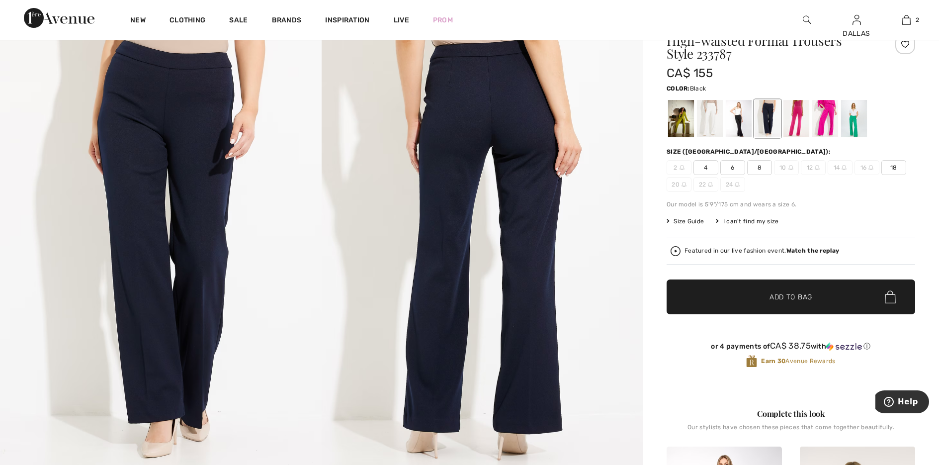
click at [745, 122] on div at bounding box center [738, 118] width 26 height 37
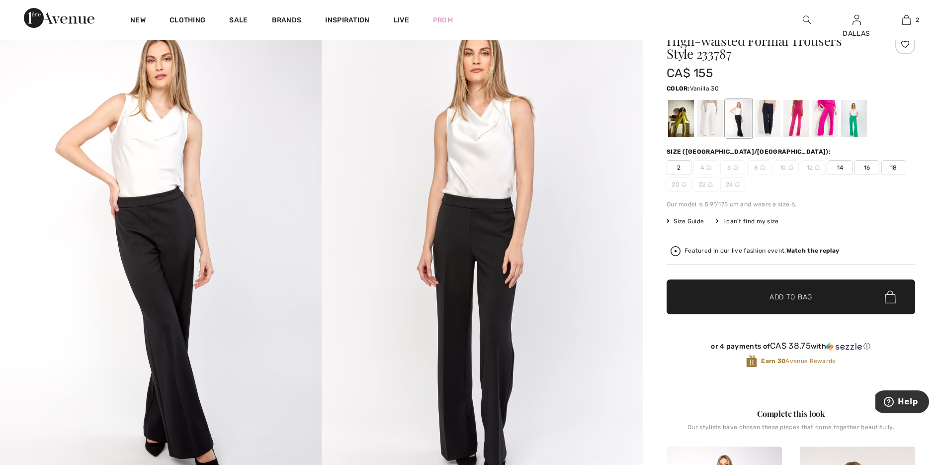
click at [712, 120] on div at bounding box center [710, 118] width 26 height 37
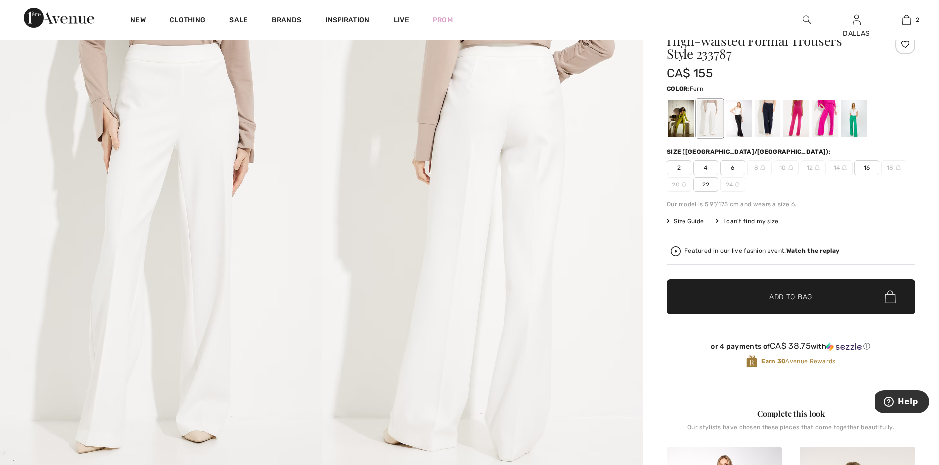
click at [691, 120] on div at bounding box center [681, 118] width 26 height 37
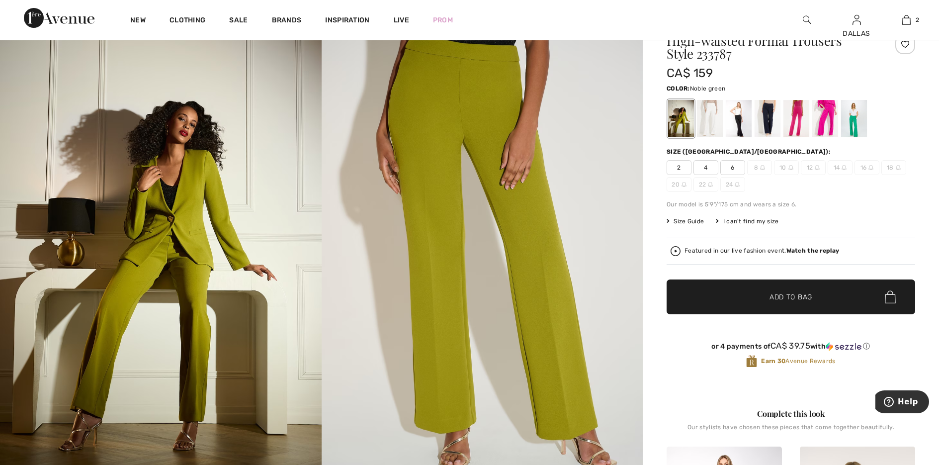
click at [856, 122] on div at bounding box center [854, 118] width 26 height 37
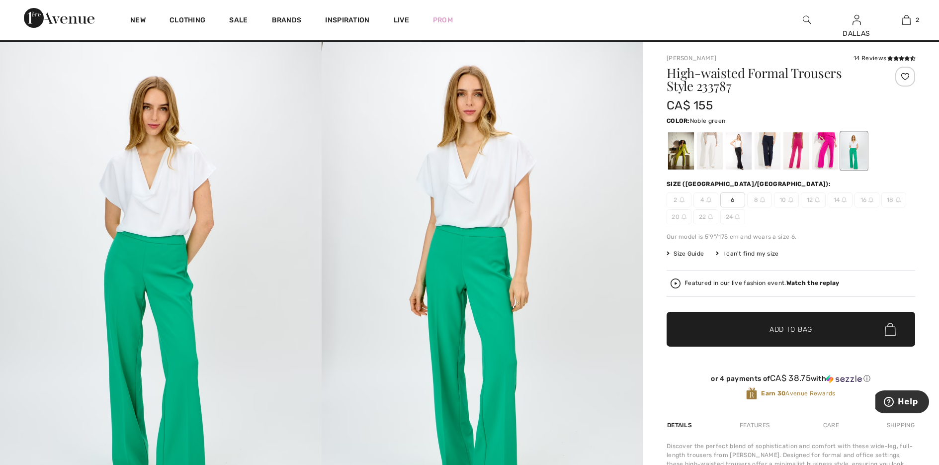
scroll to position [0, 0]
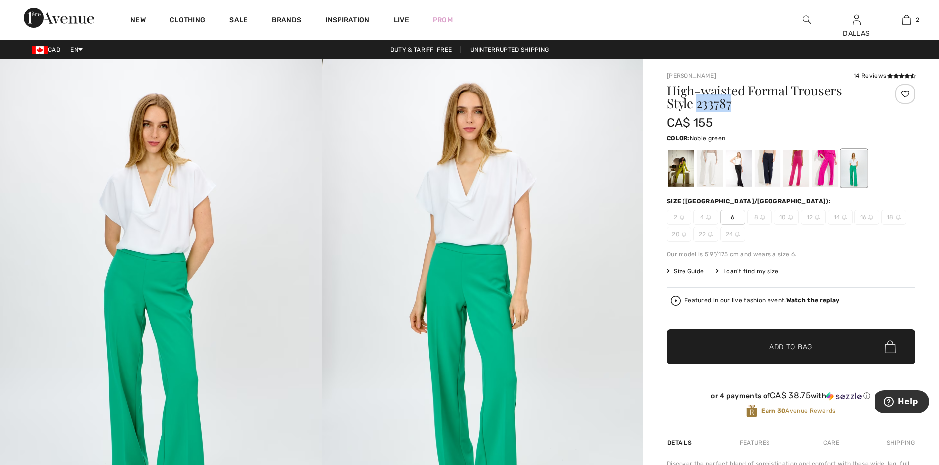
drag, startPoint x: 697, startPoint y: 104, endPoint x: 741, endPoint y: 102, distance: 44.7
click at [742, 103] on h1 "High-waisted Formal Trousers Style 233787" at bounding box center [769, 97] width 207 height 26
copy h1 "233787"
